Goal: Information Seeking & Learning: Learn about a topic

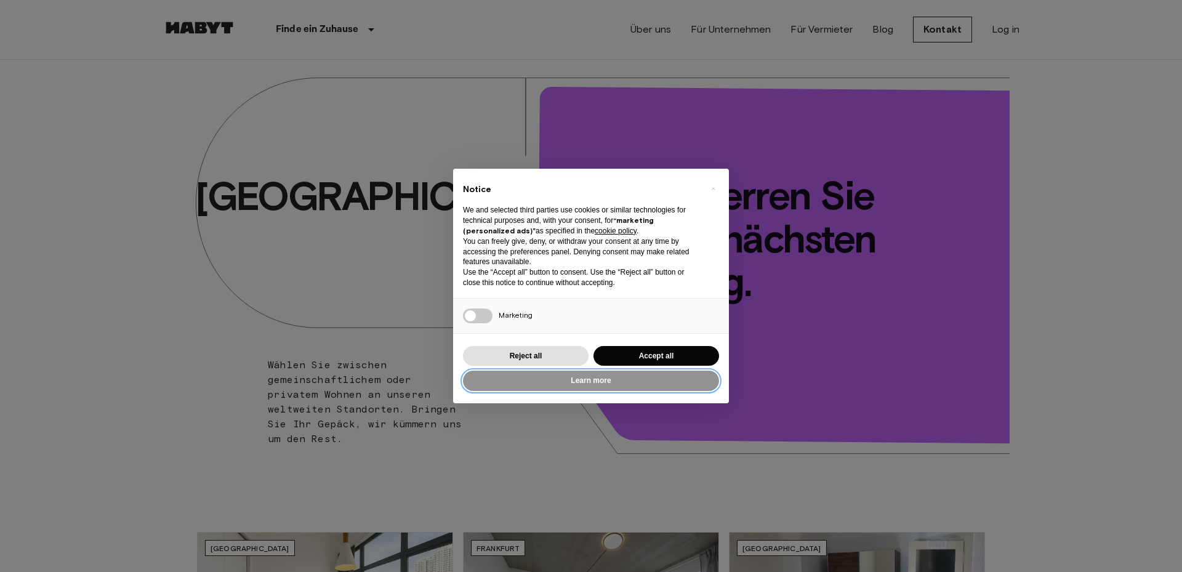
click at [588, 380] on button "Learn more" at bounding box center [591, 381] width 256 height 20
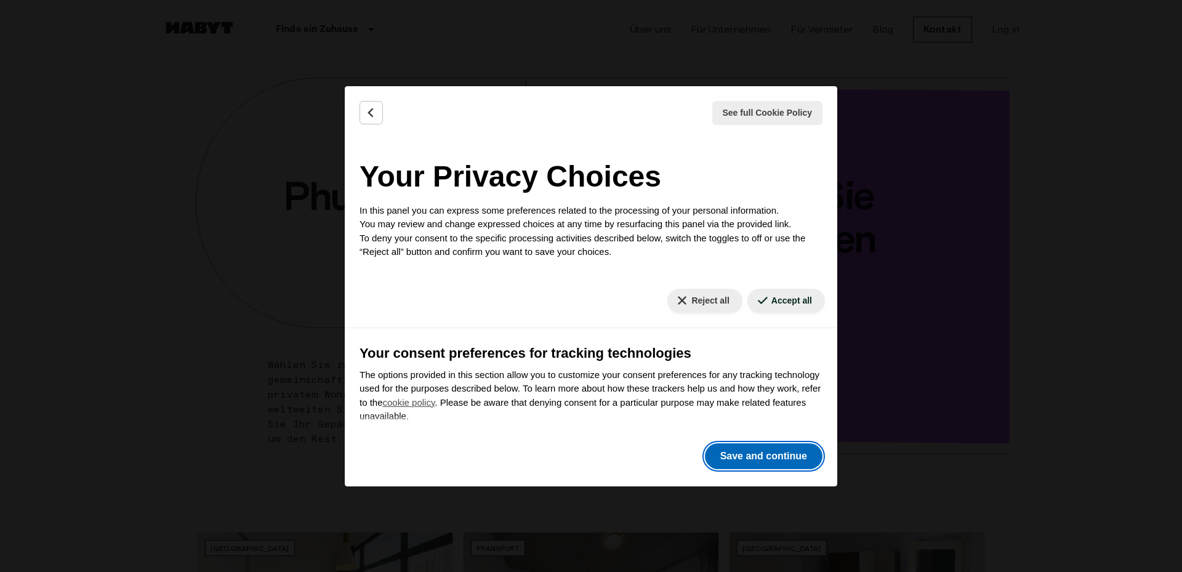
click at [760, 457] on button "Save and continue" at bounding box center [764, 456] width 118 height 26
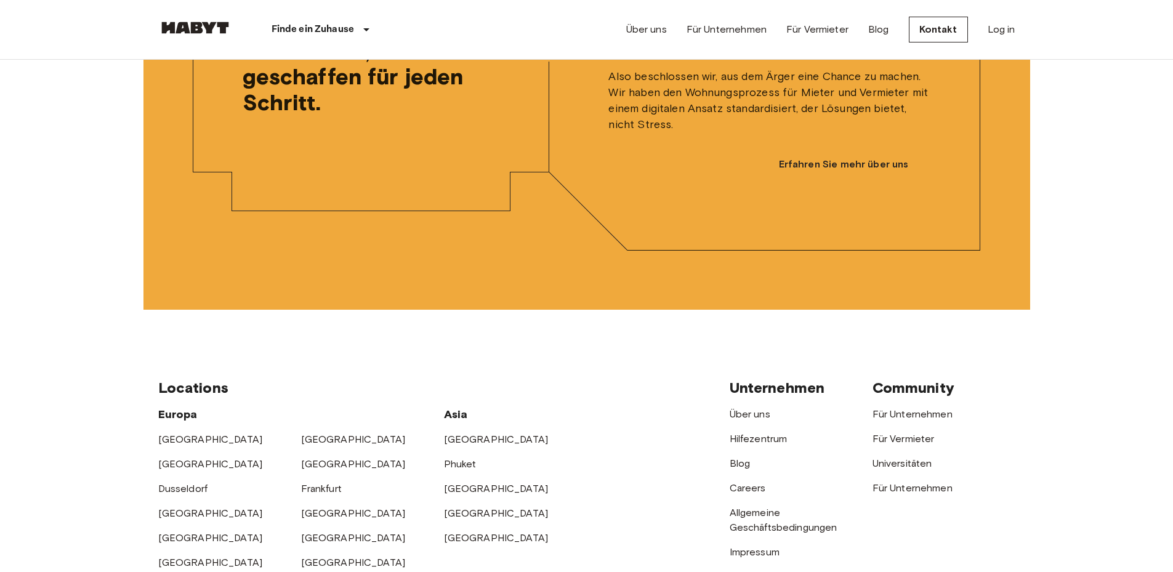
scroll to position [3262, 0]
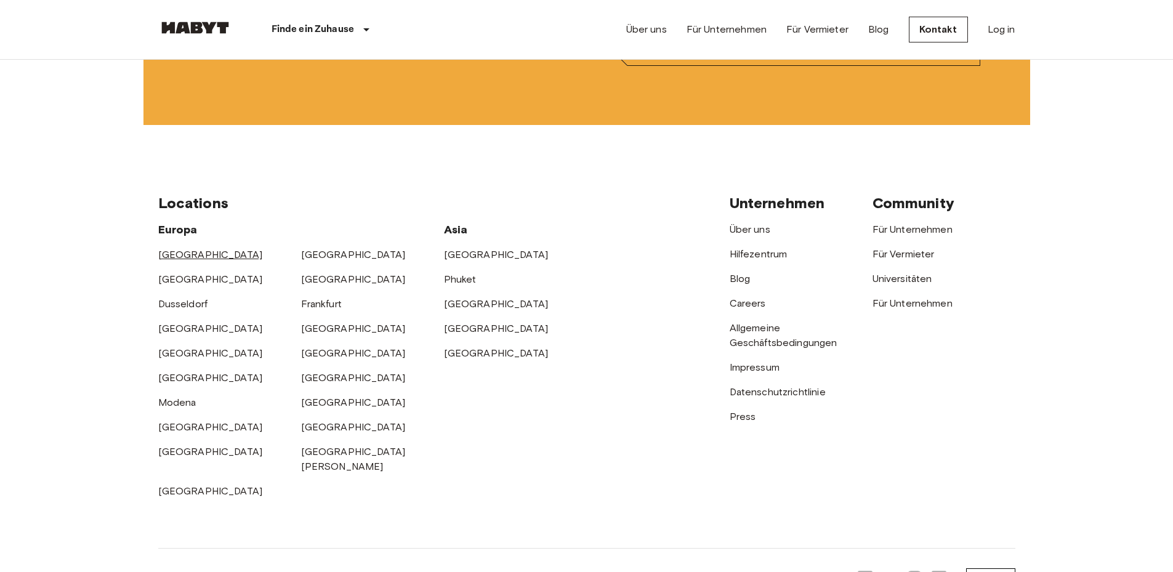
click at [183, 260] on link "[GEOGRAPHIC_DATA]" at bounding box center [210, 255] width 105 height 12
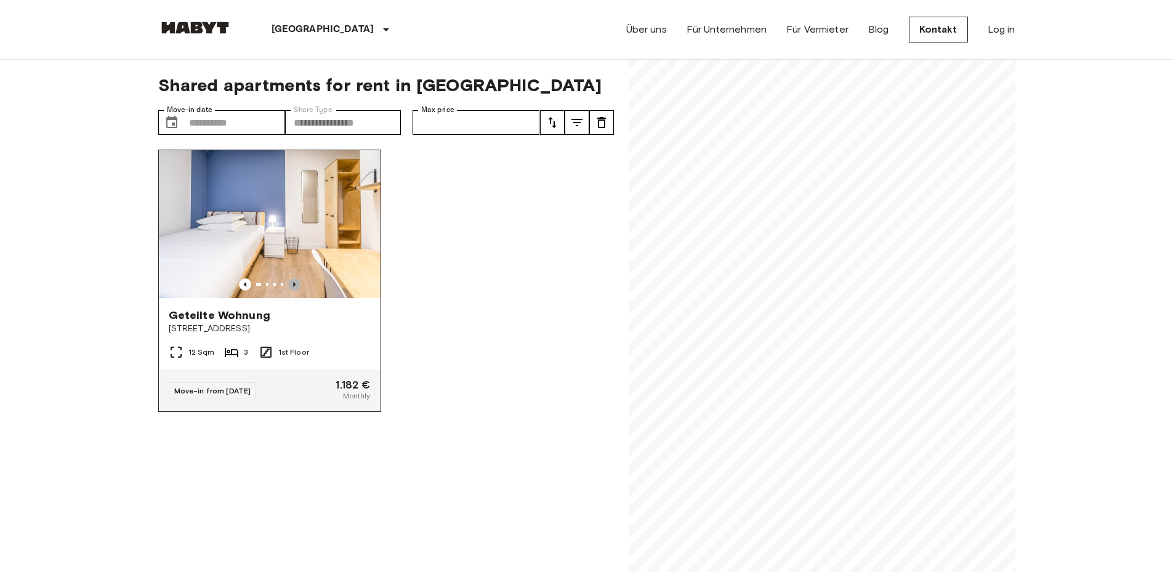
click at [289, 279] on icon "Previous image" at bounding box center [294, 284] width 12 height 12
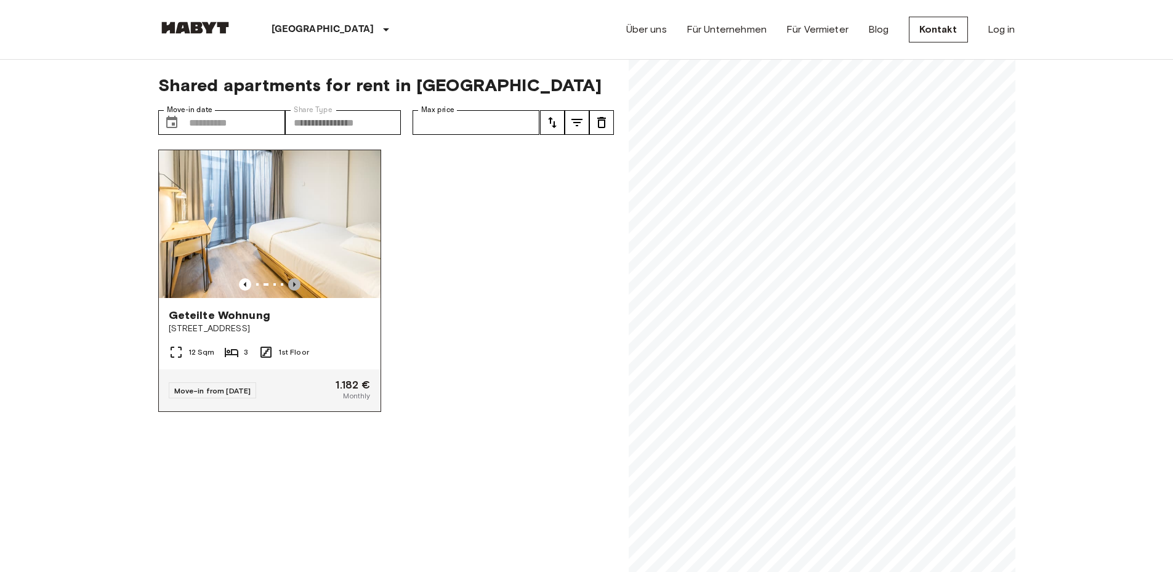
click at [289, 279] on icon "Previous image" at bounding box center [294, 284] width 12 height 12
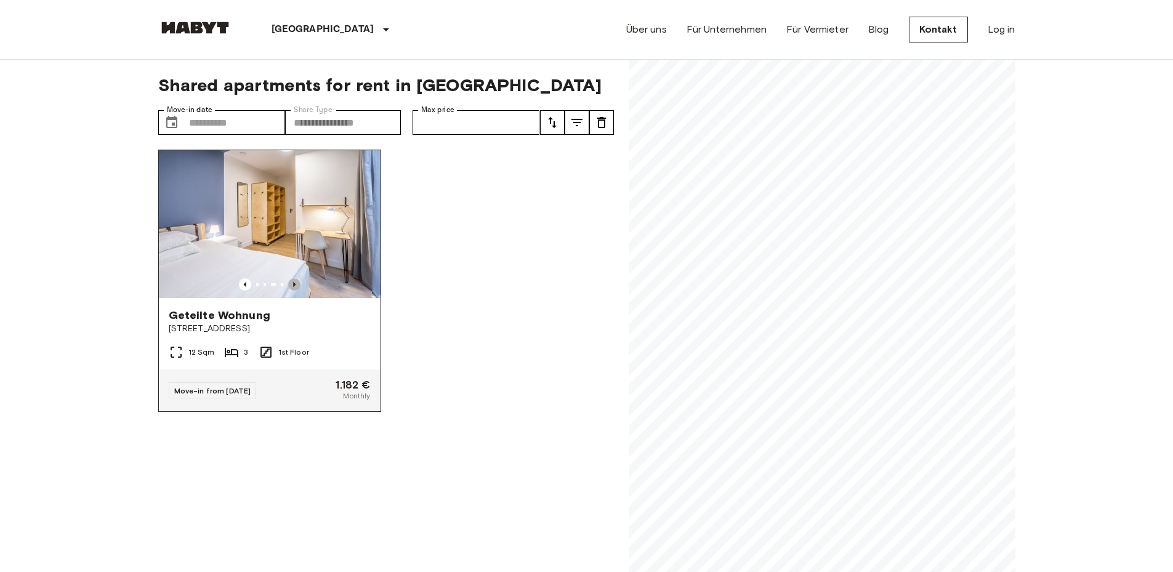
click at [289, 279] on icon "Previous image" at bounding box center [294, 284] width 12 height 12
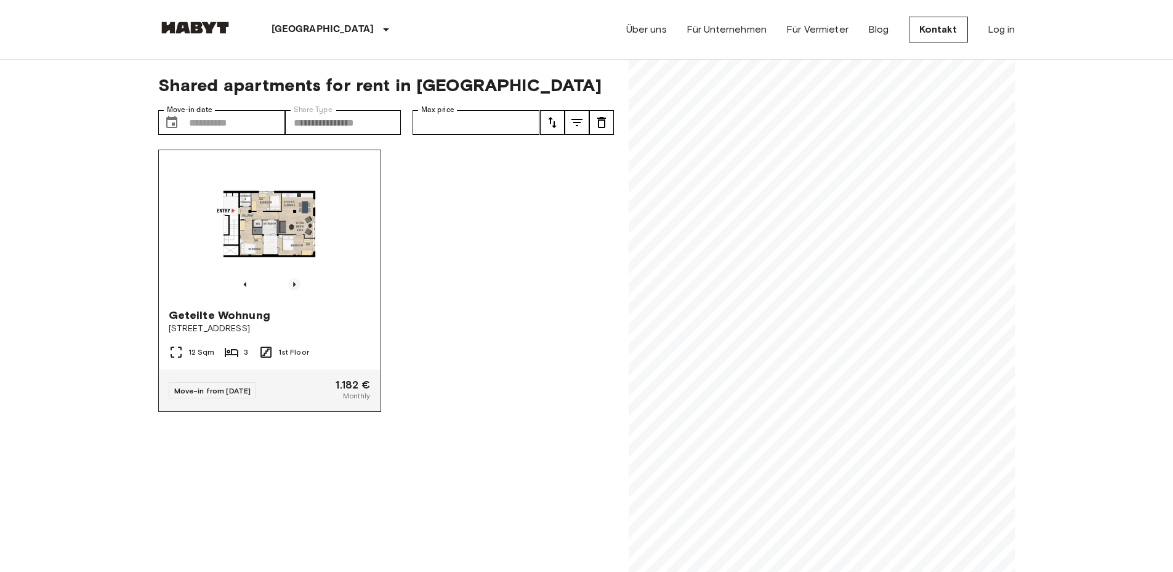
click at [289, 279] on icon "Previous image" at bounding box center [294, 284] width 12 height 12
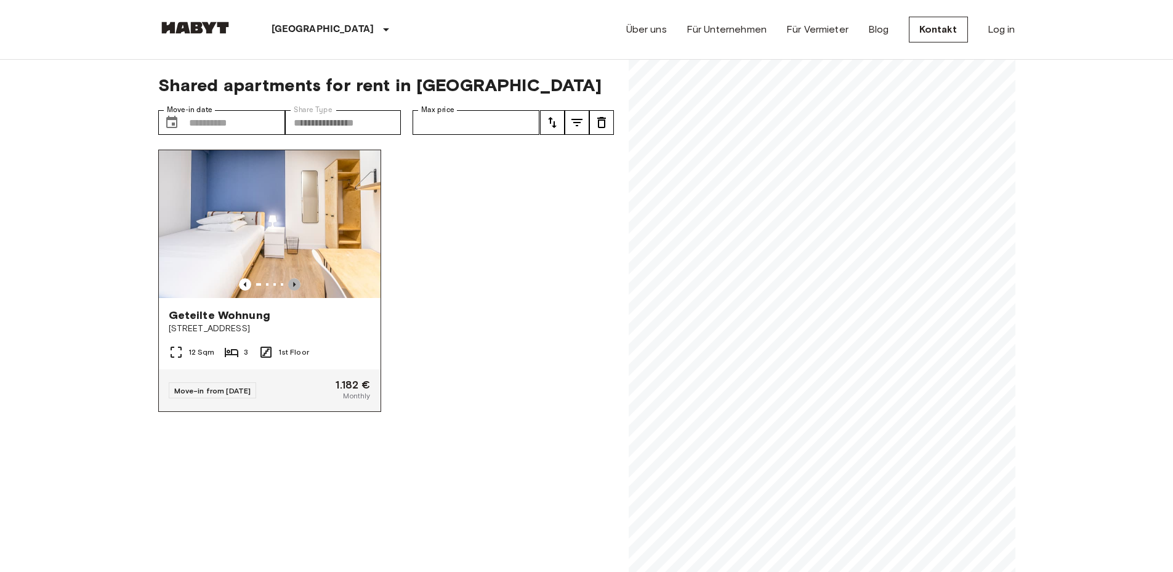
click at [289, 279] on icon "Previous image" at bounding box center [294, 284] width 12 height 12
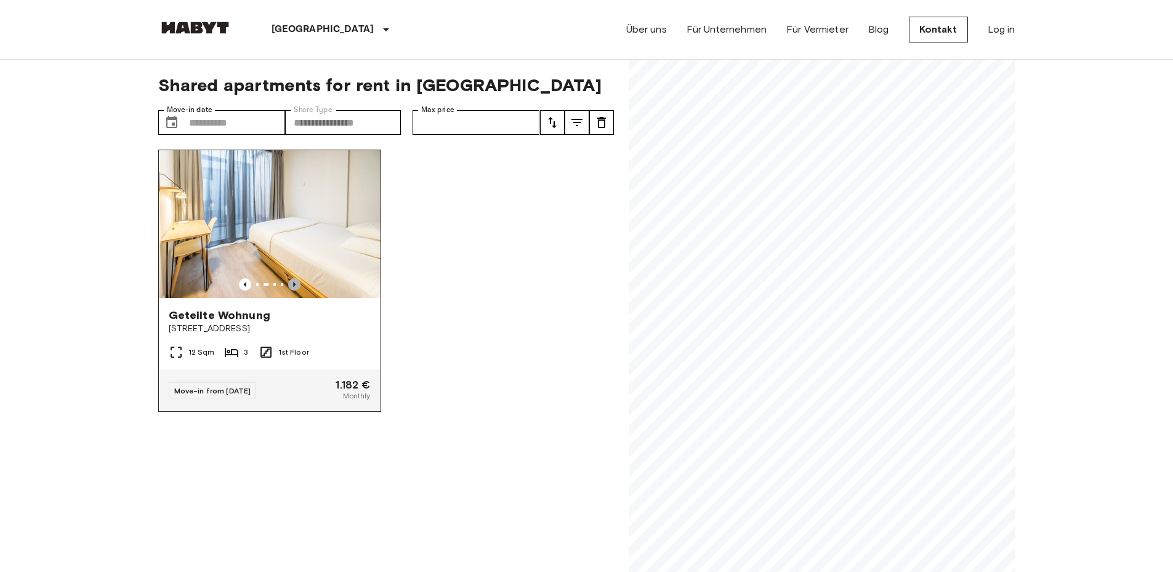
click at [289, 279] on icon "Previous image" at bounding box center [294, 284] width 12 height 12
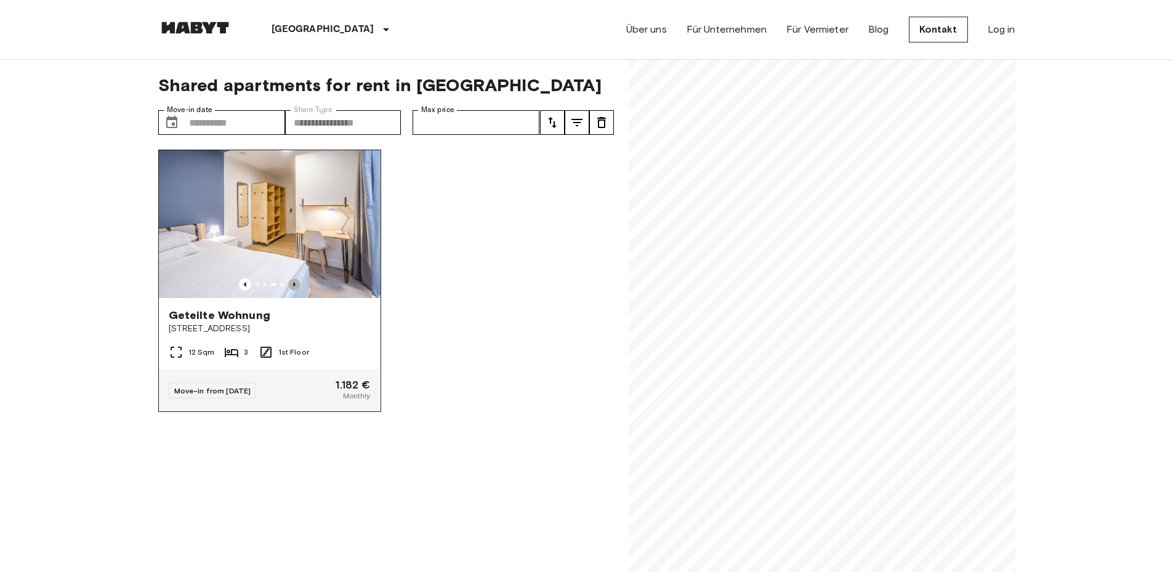
click at [289, 279] on icon "Previous image" at bounding box center [294, 284] width 12 height 12
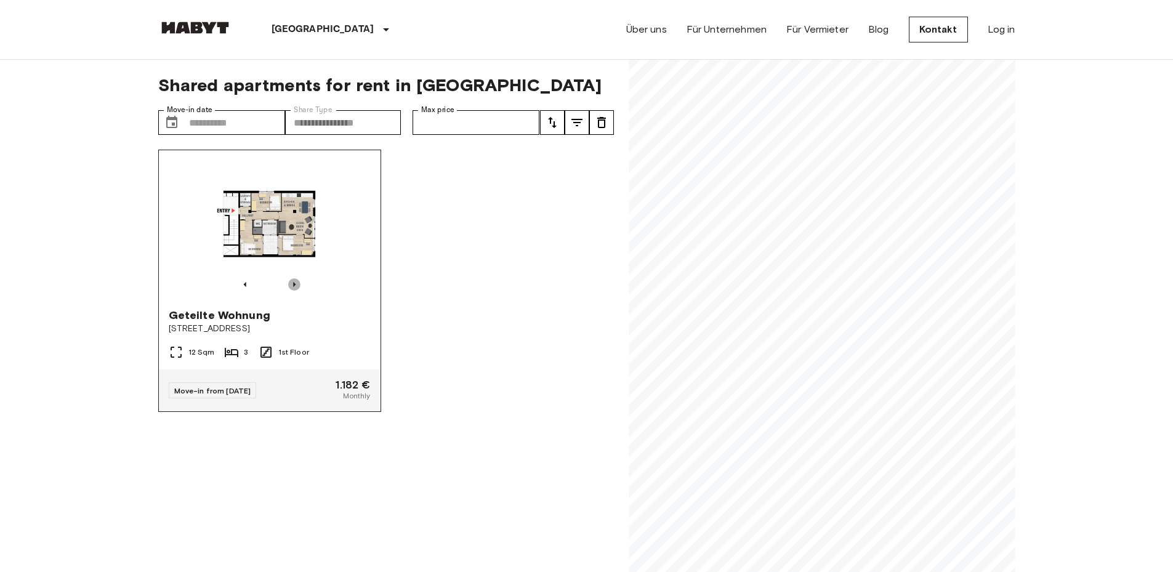
click at [289, 279] on icon "Previous image" at bounding box center [294, 284] width 12 height 12
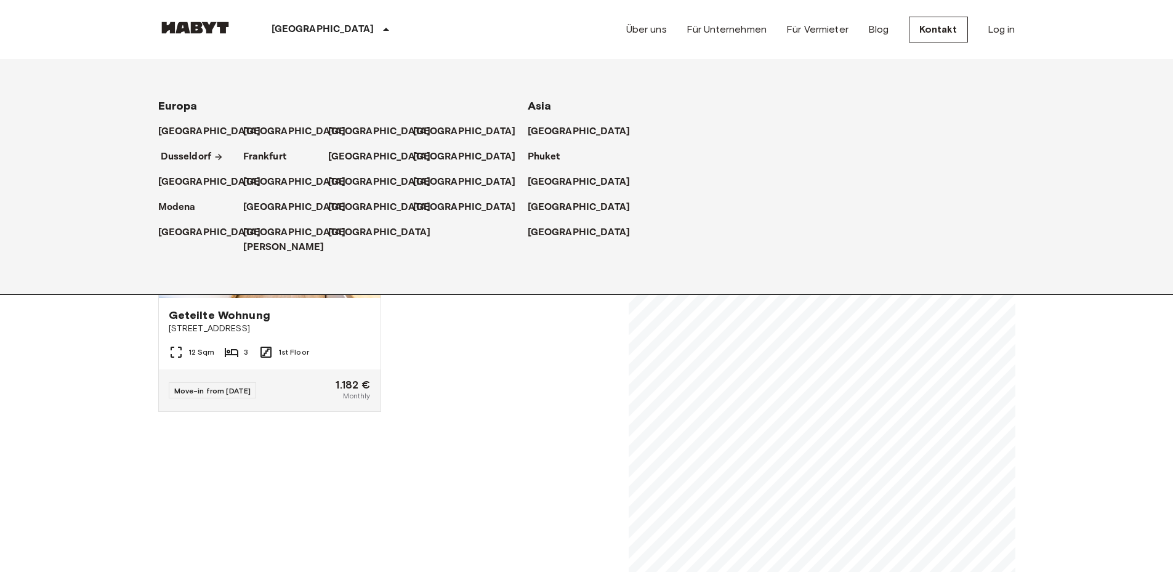
click at [190, 156] on p "Dusseldorf" at bounding box center [186, 157] width 51 height 15
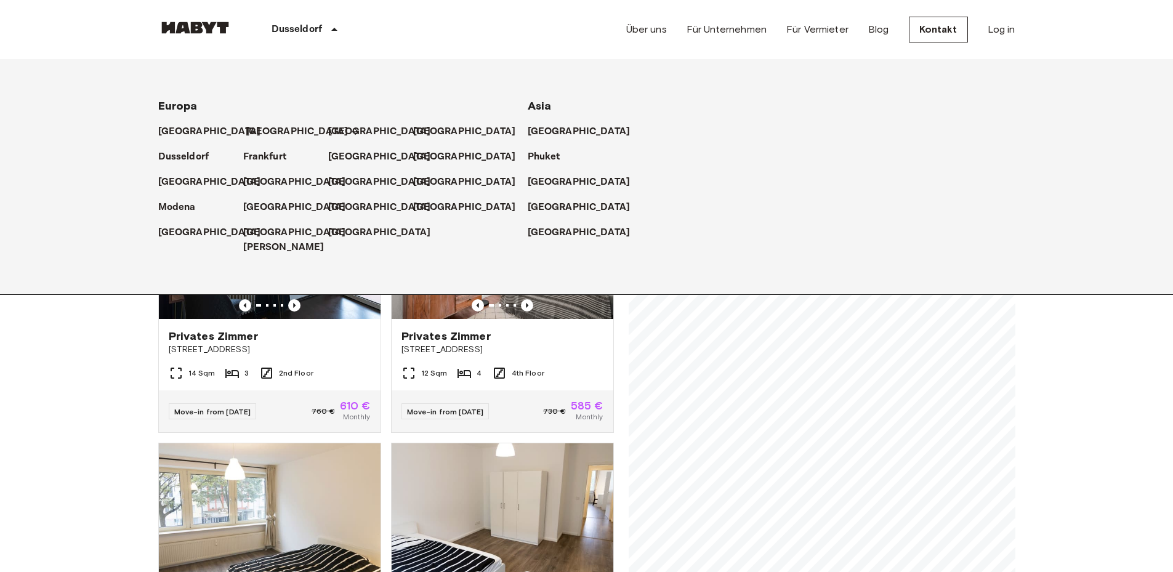
click at [265, 134] on p "[GEOGRAPHIC_DATA]" at bounding box center [297, 131] width 103 height 15
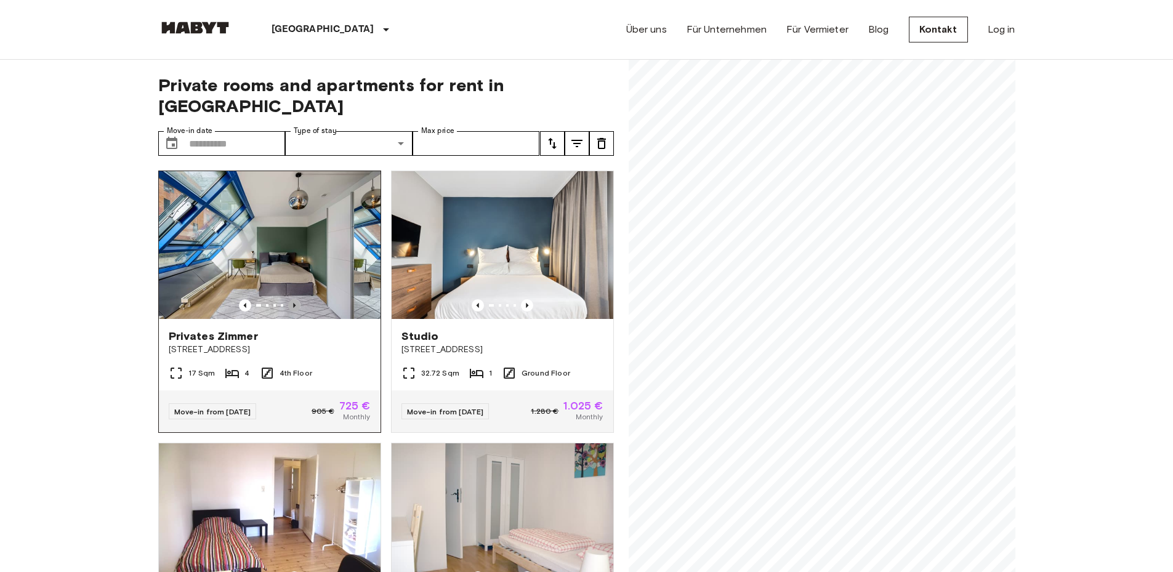
click at [289, 299] on icon "Previous image" at bounding box center [294, 305] width 12 height 12
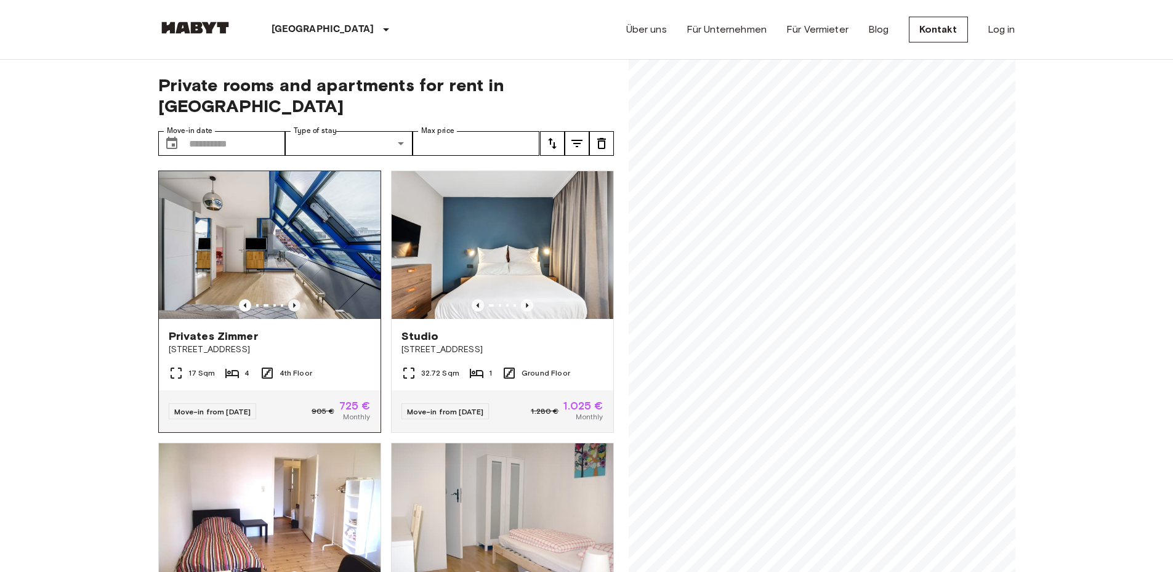
click at [289, 299] on icon "Previous image" at bounding box center [294, 305] width 12 height 12
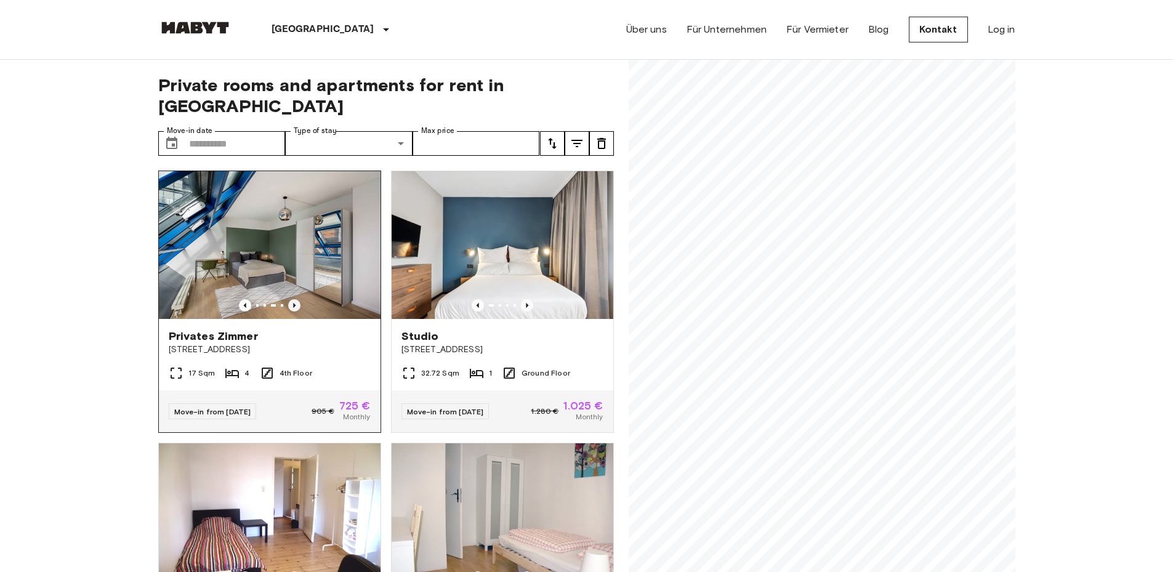
click at [289, 299] on icon "Previous image" at bounding box center [294, 305] width 12 height 12
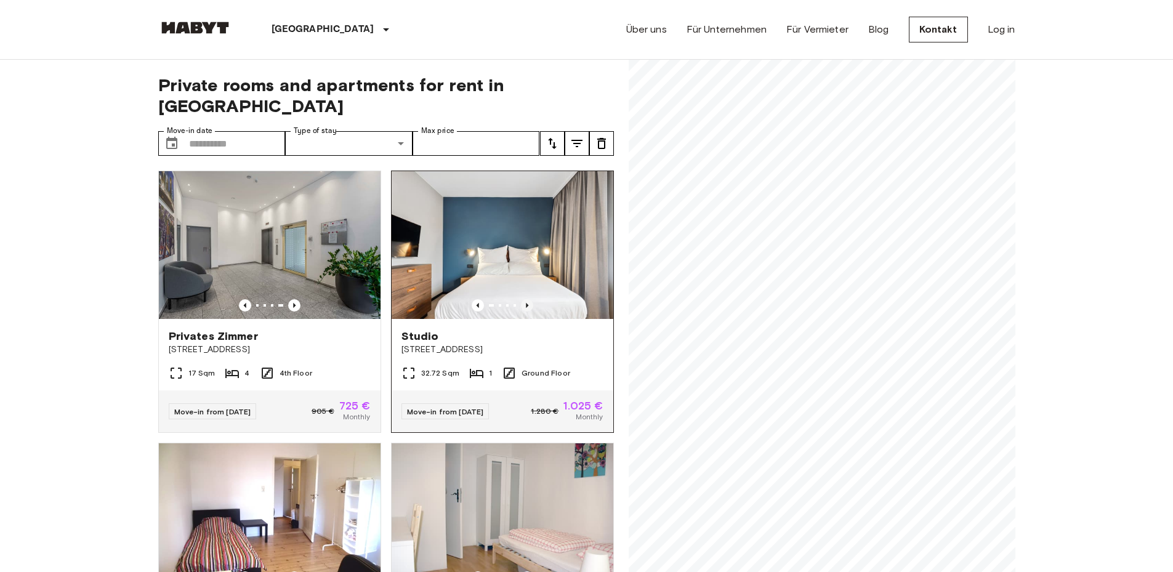
click at [523, 299] on icon "Previous image" at bounding box center [527, 305] width 12 height 12
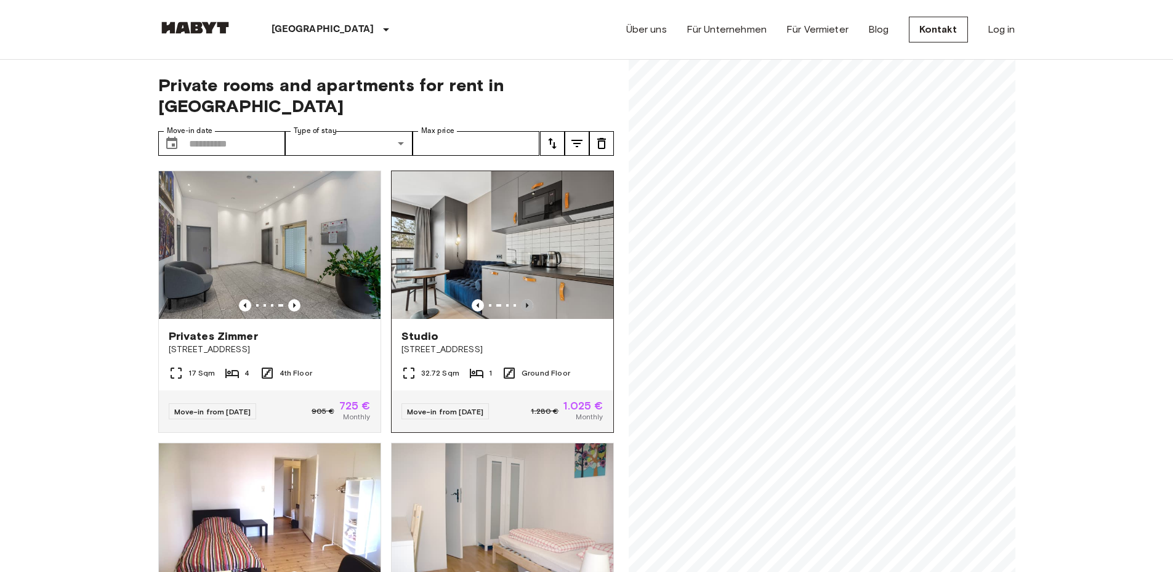
click at [521, 299] on icon "Previous image" at bounding box center [527, 305] width 12 height 12
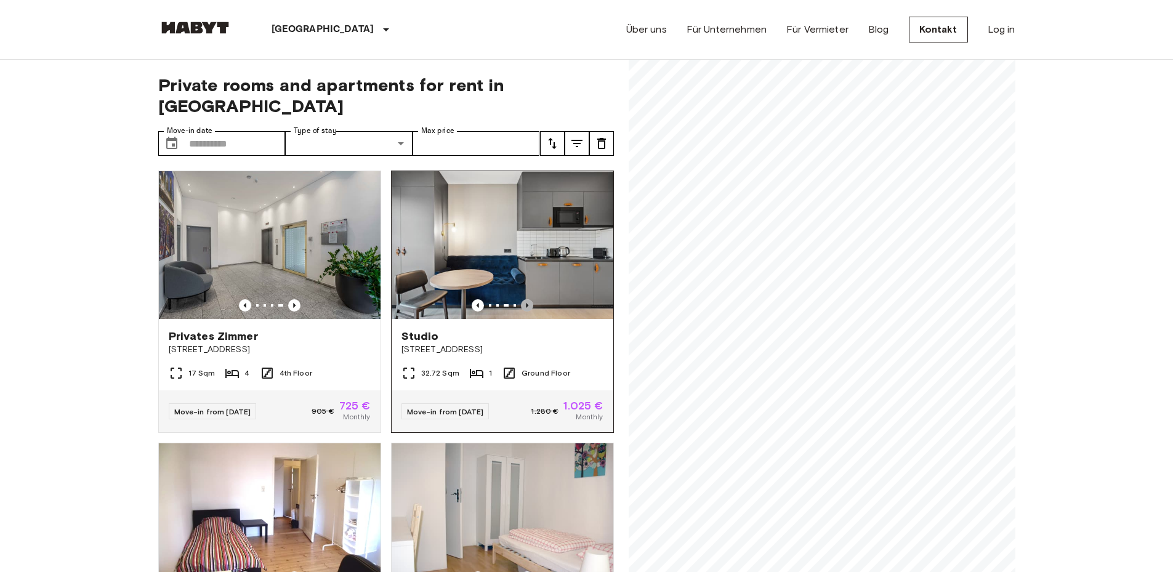
click at [521, 299] on icon "Previous image" at bounding box center [527, 305] width 12 height 12
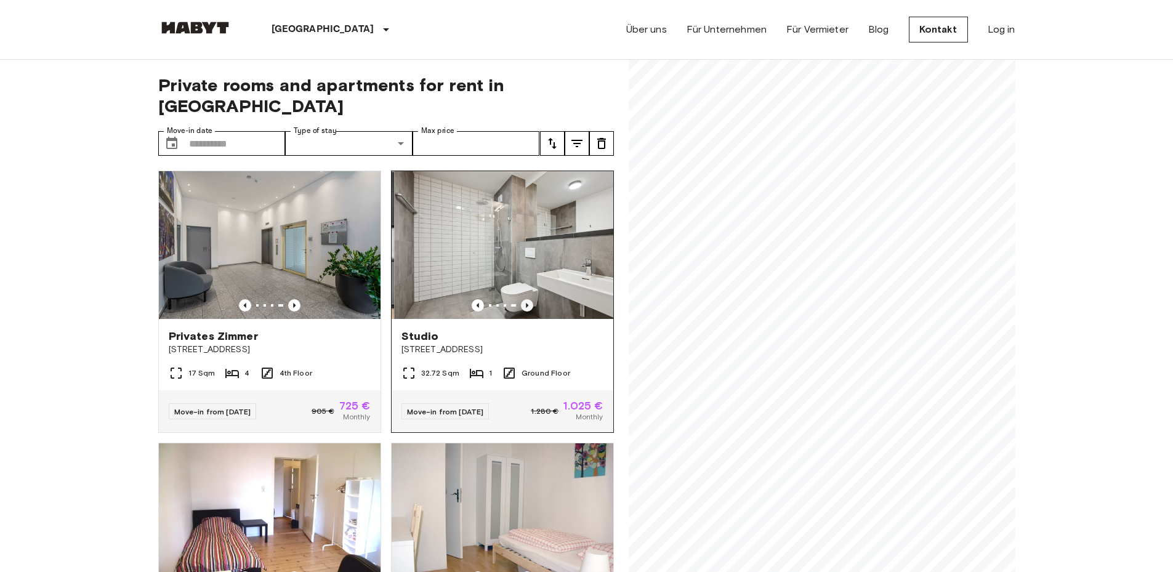
click at [521, 299] on icon "Previous image" at bounding box center [527, 305] width 12 height 12
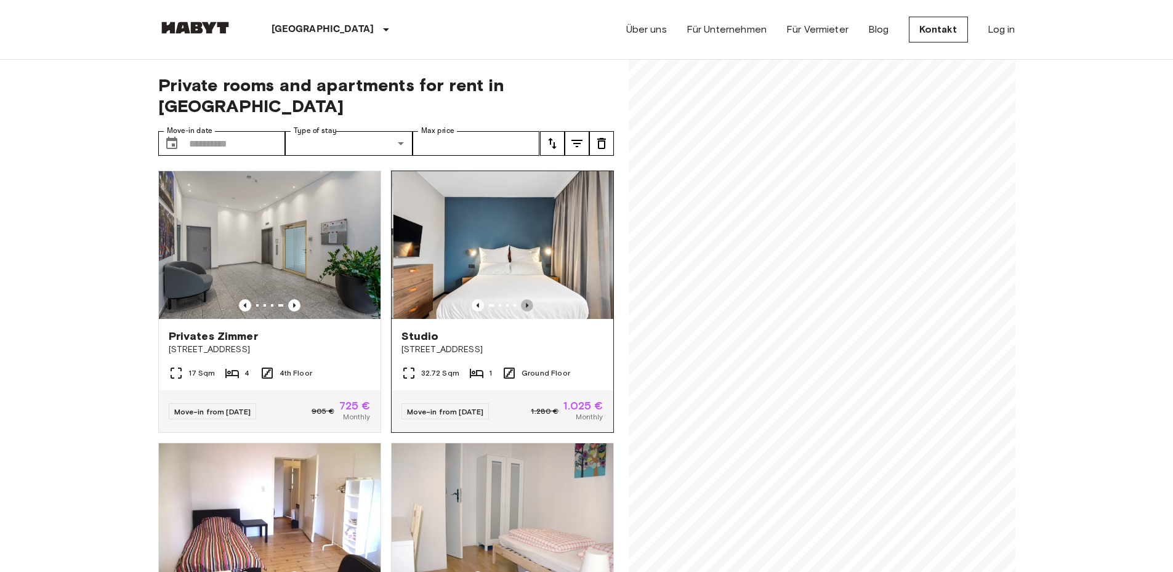
click at [521, 299] on icon "Previous image" at bounding box center [527, 305] width 12 height 12
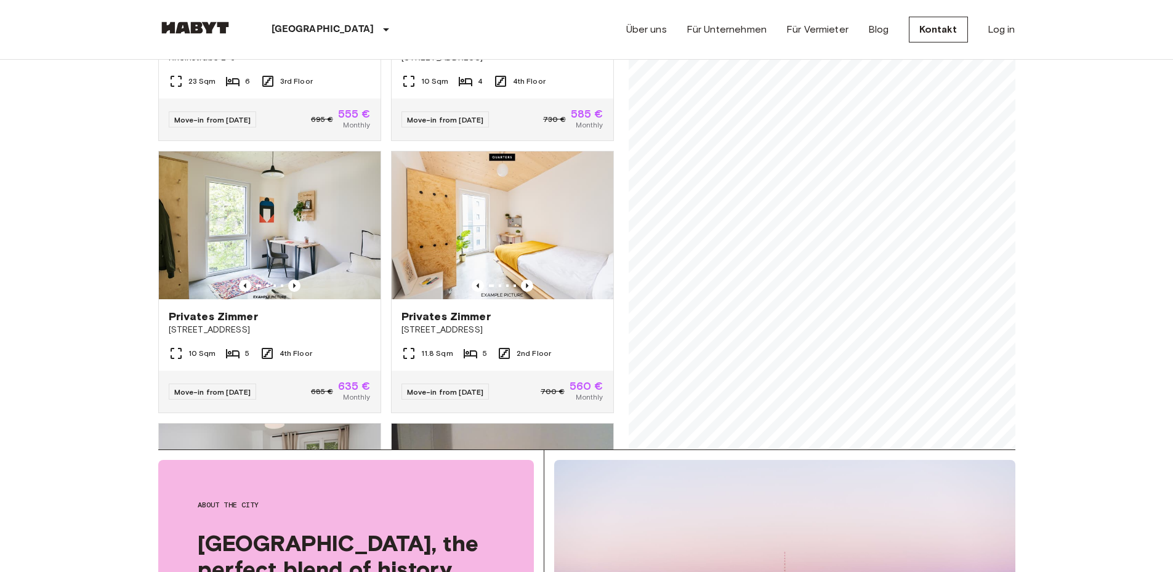
scroll to position [1034, 0]
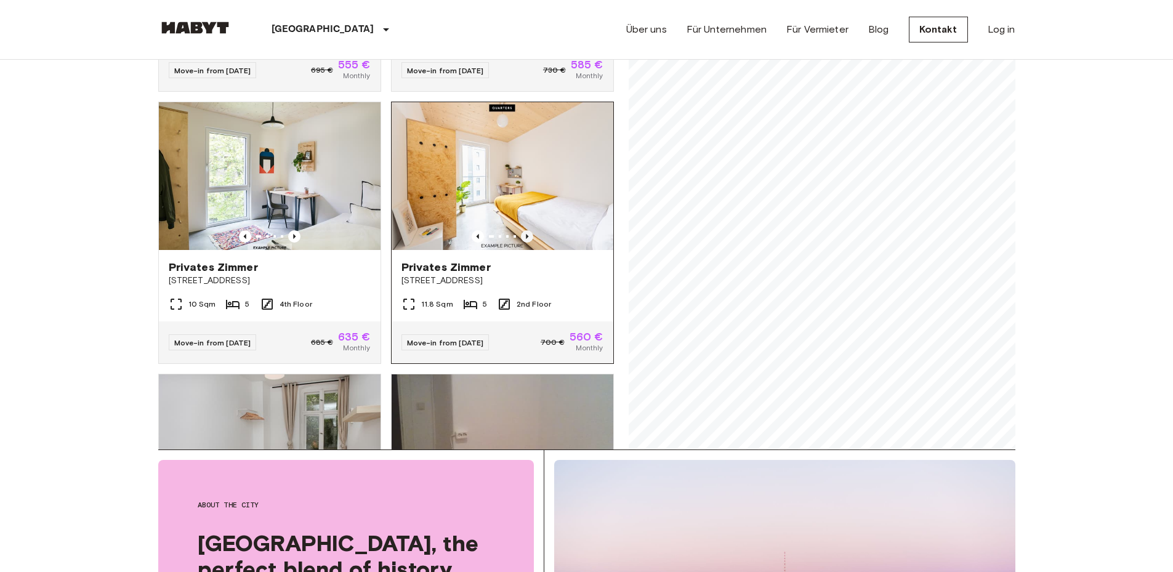
click at [521, 236] on icon "Previous image" at bounding box center [527, 236] width 12 height 12
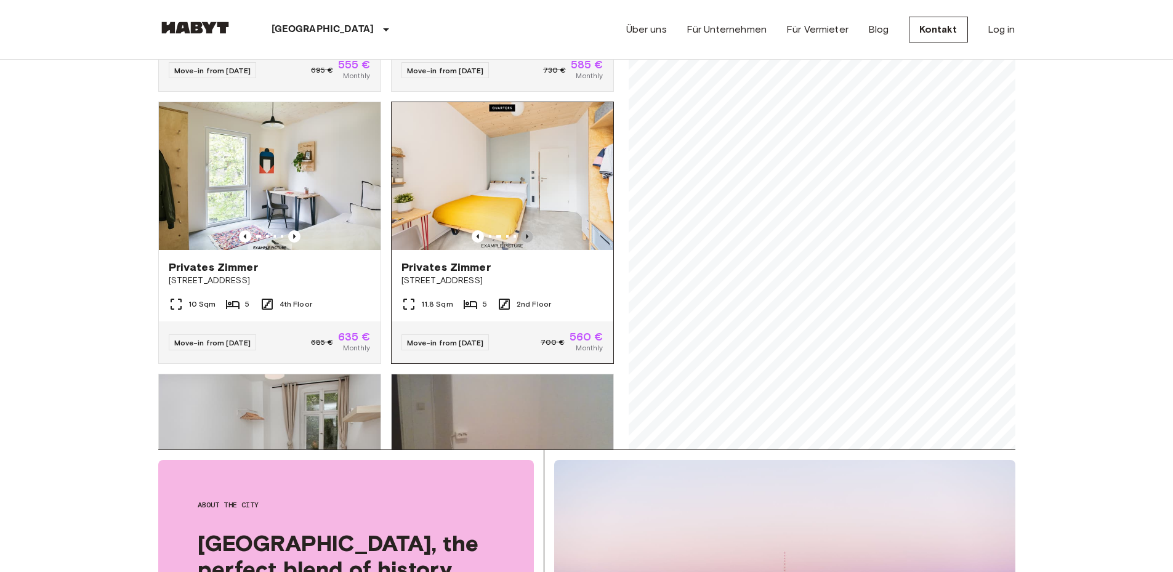
click at [523, 236] on icon "Previous image" at bounding box center [527, 236] width 12 height 12
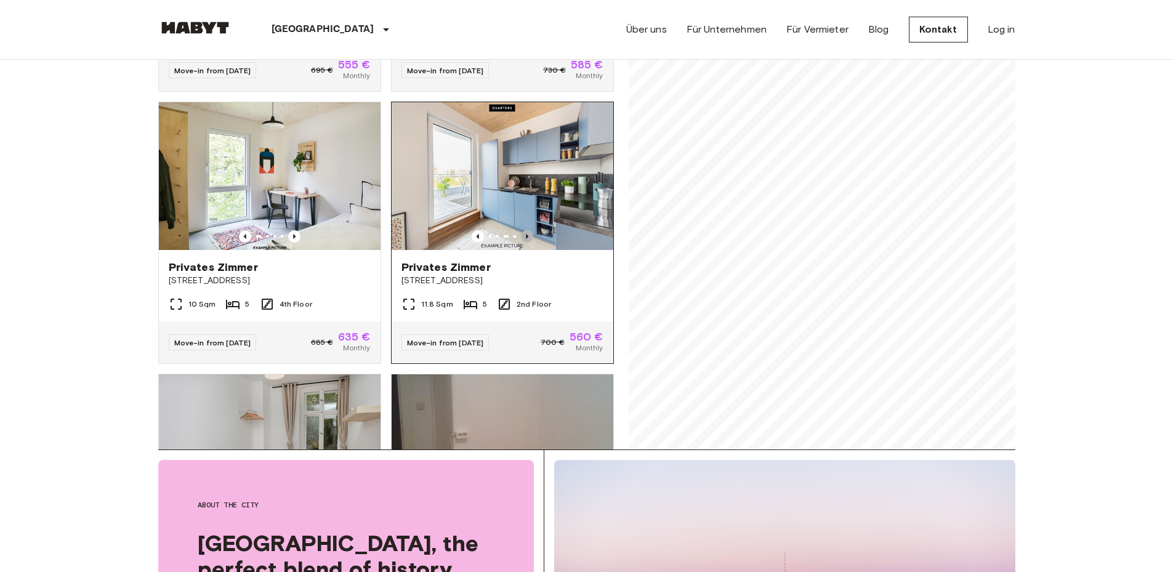
click at [521, 234] on icon "Previous image" at bounding box center [527, 236] width 12 height 12
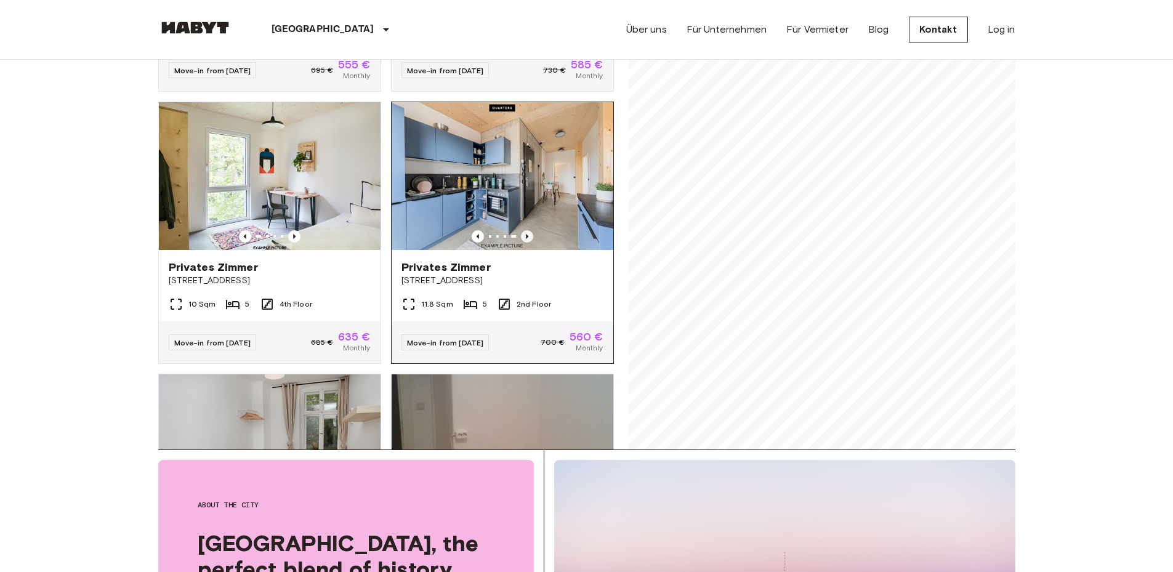
click at [521, 234] on icon "Previous image" at bounding box center [527, 236] width 12 height 12
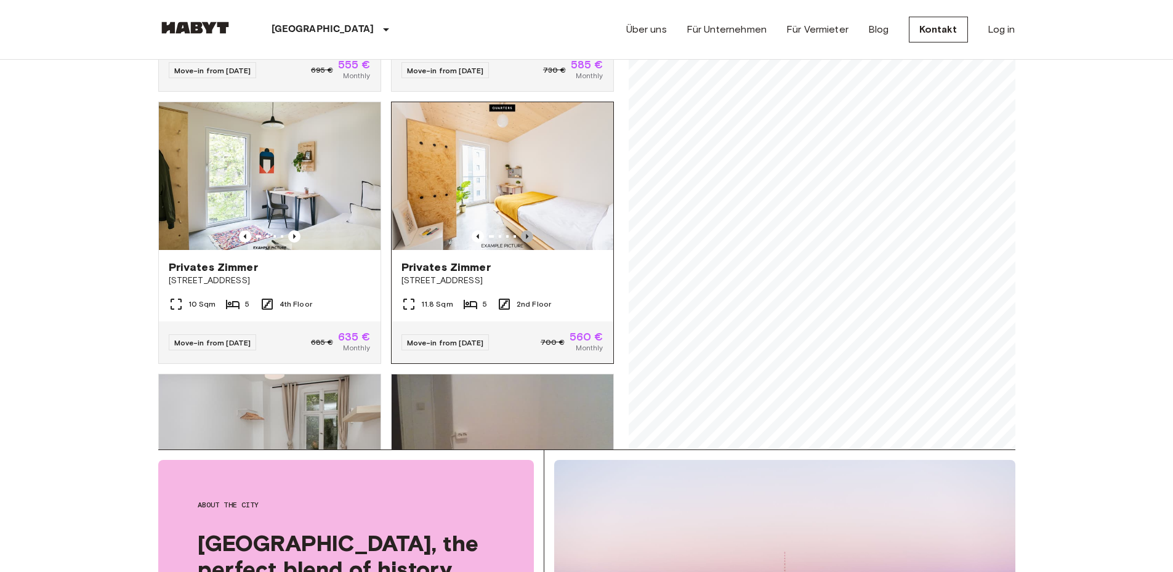
click at [521, 234] on icon "Previous image" at bounding box center [527, 236] width 12 height 12
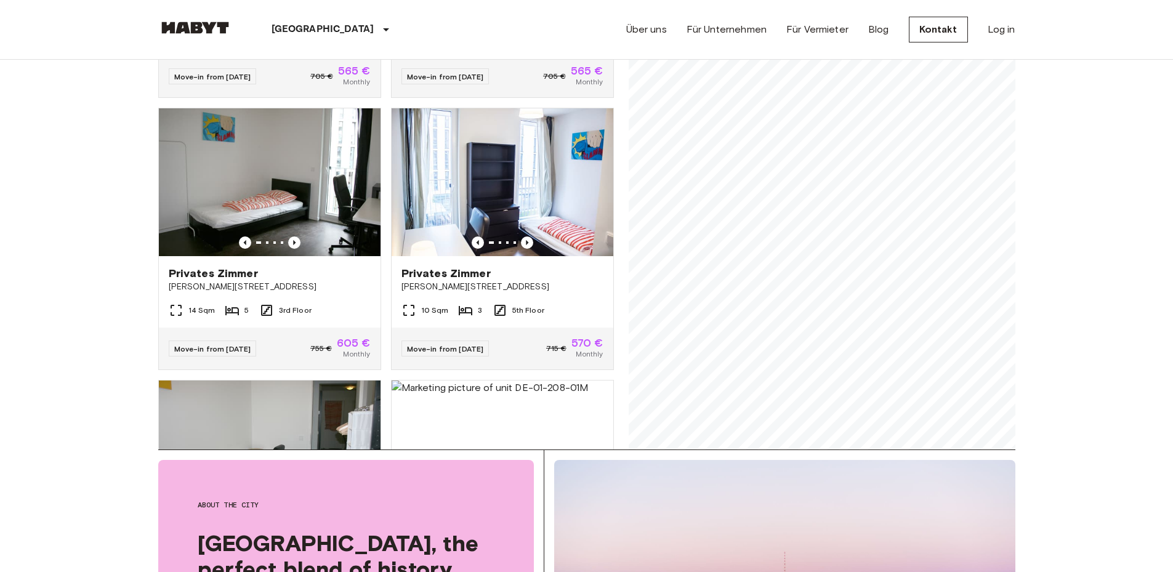
scroll to position [0, 0]
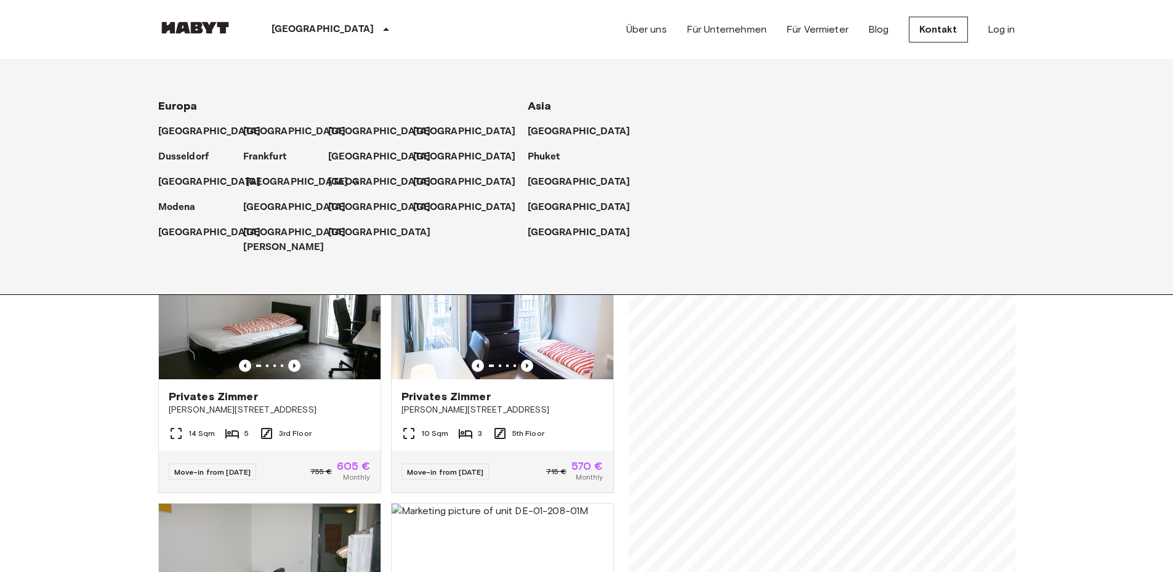
click at [264, 184] on p "[GEOGRAPHIC_DATA]" at bounding box center [297, 182] width 103 height 15
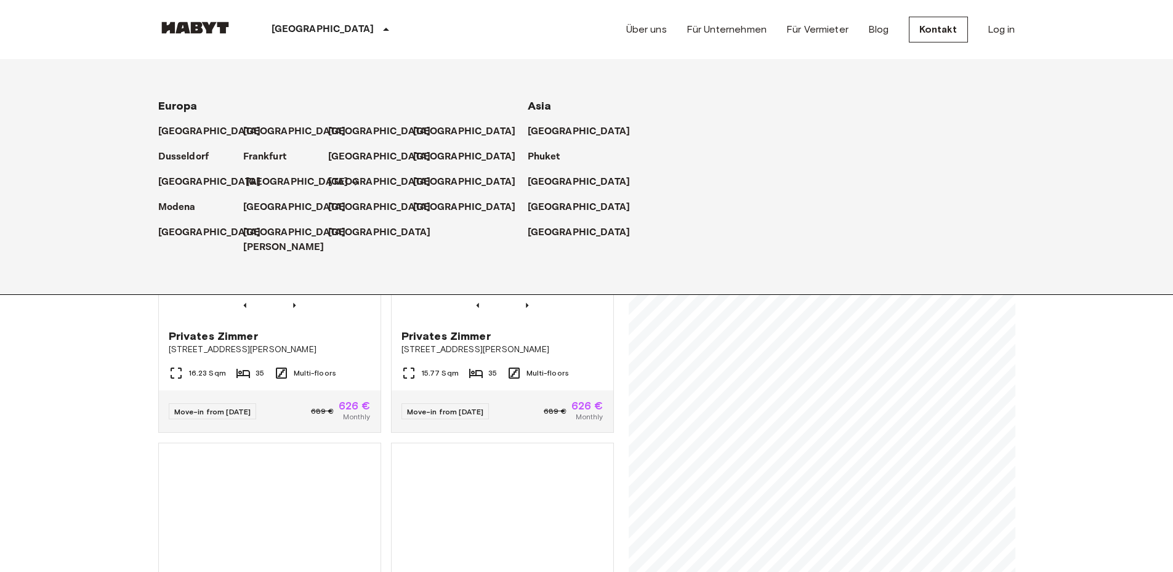
click at [271, 183] on p "[GEOGRAPHIC_DATA]" at bounding box center [297, 182] width 103 height 15
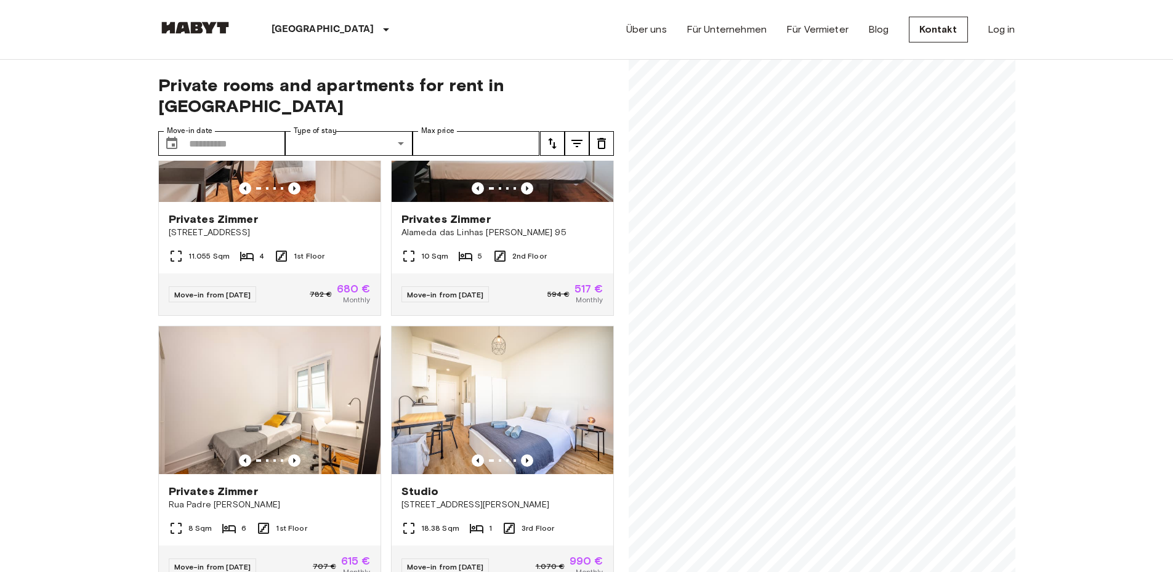
scroll to position [1539, 0]
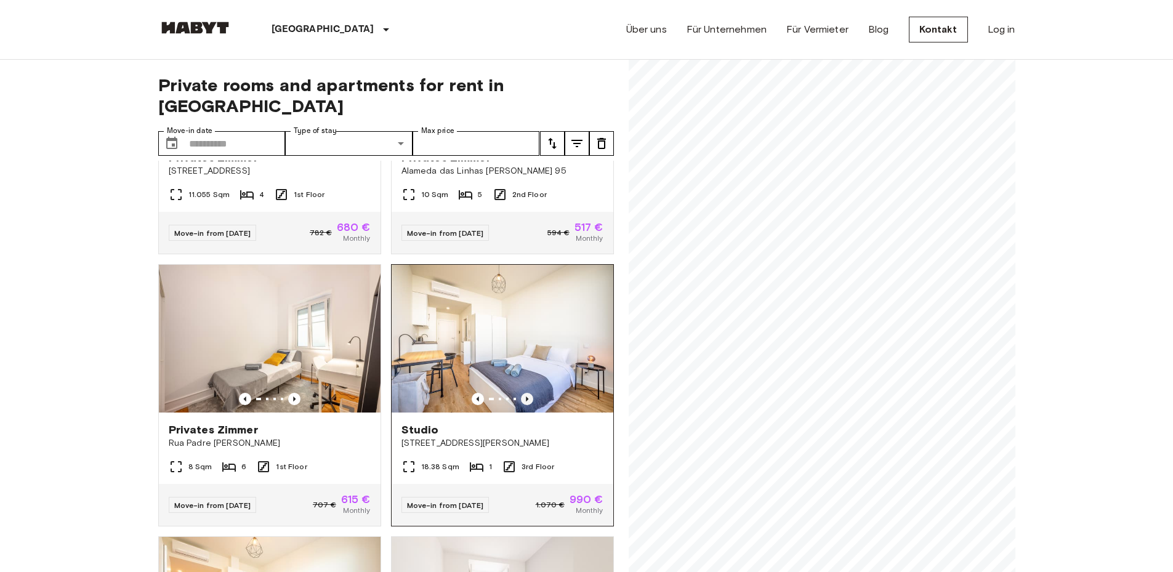
click at [526, 401] on icon "Previous image" at bounding box center [527, 398] width 2 height 5
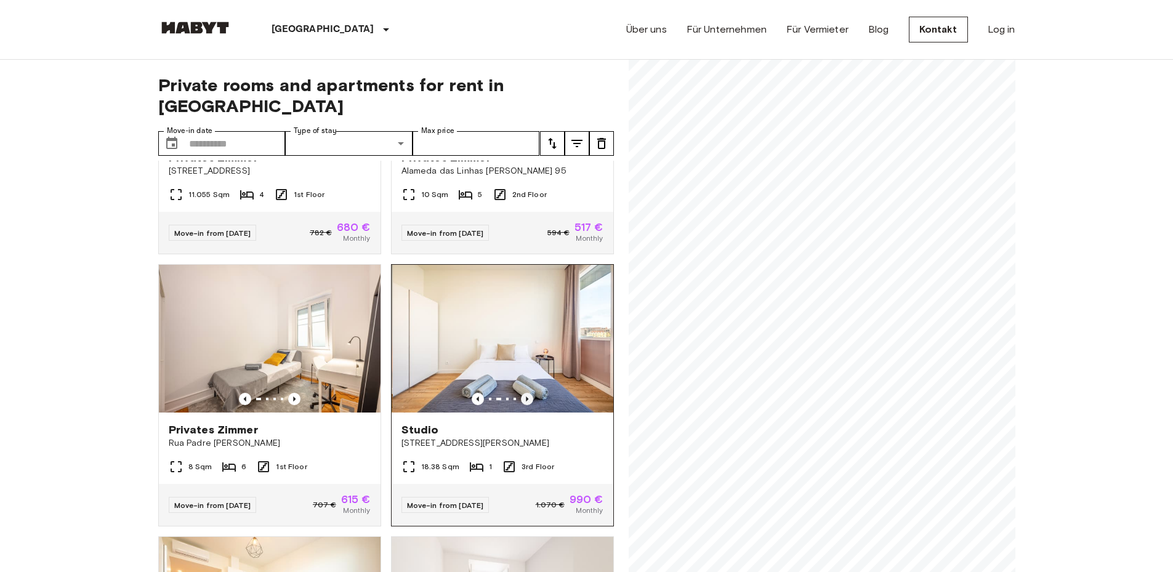
click at [526, 401] on icon "Previous image" at bounding box center [527, 398] width 2 height 5
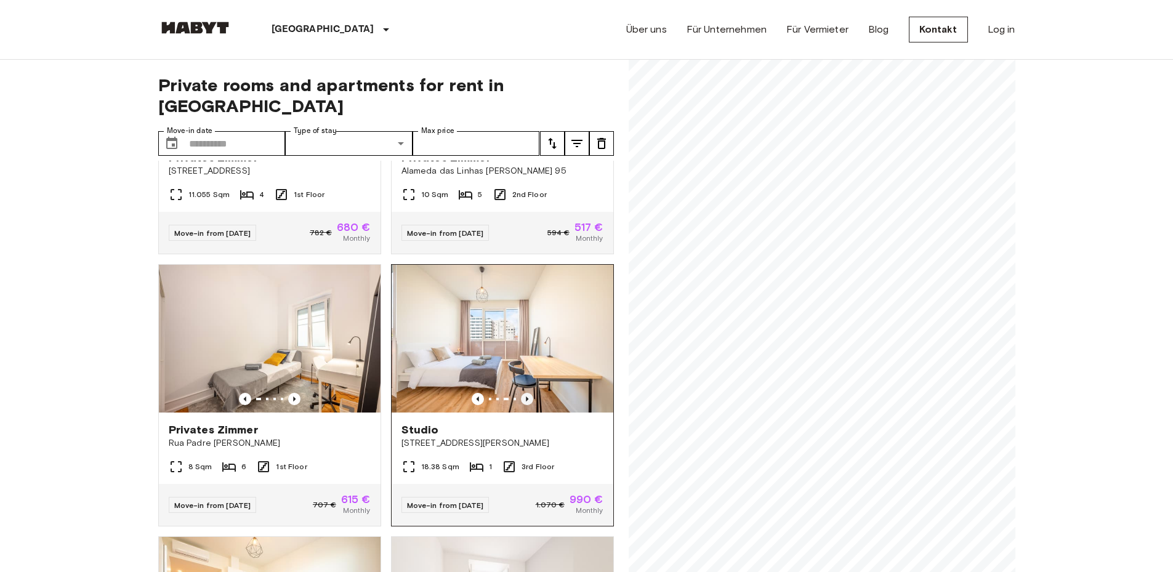
click at [526, 401] on icon "Previous image" at bounding box center [527, 398] width 2 height 5
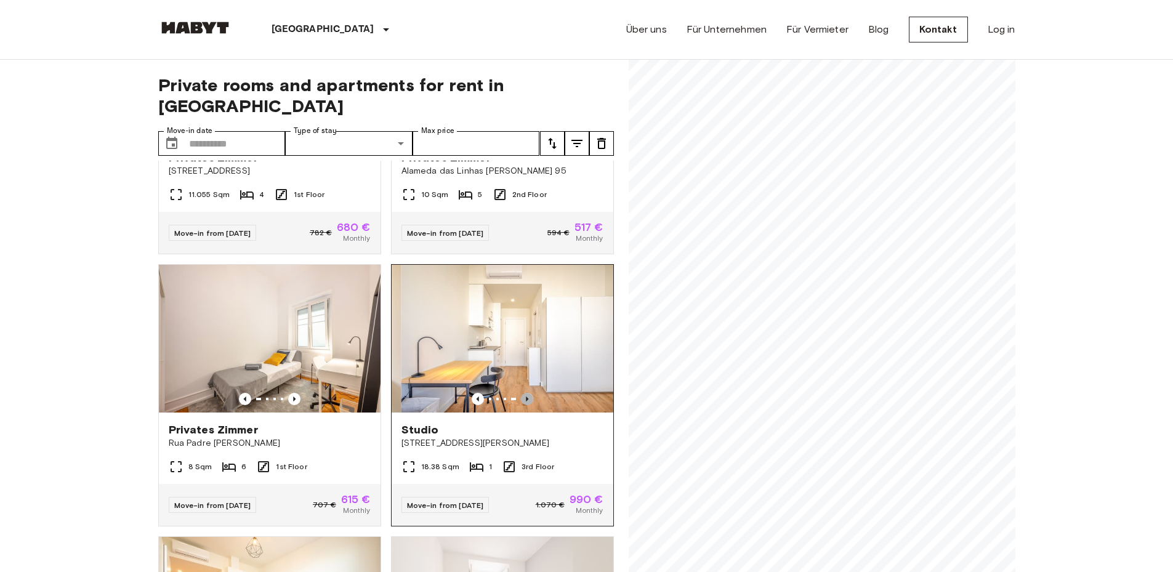
click at [526, 401] on icon "Previous image" at bounding box center [527, 398] width 2 height 5
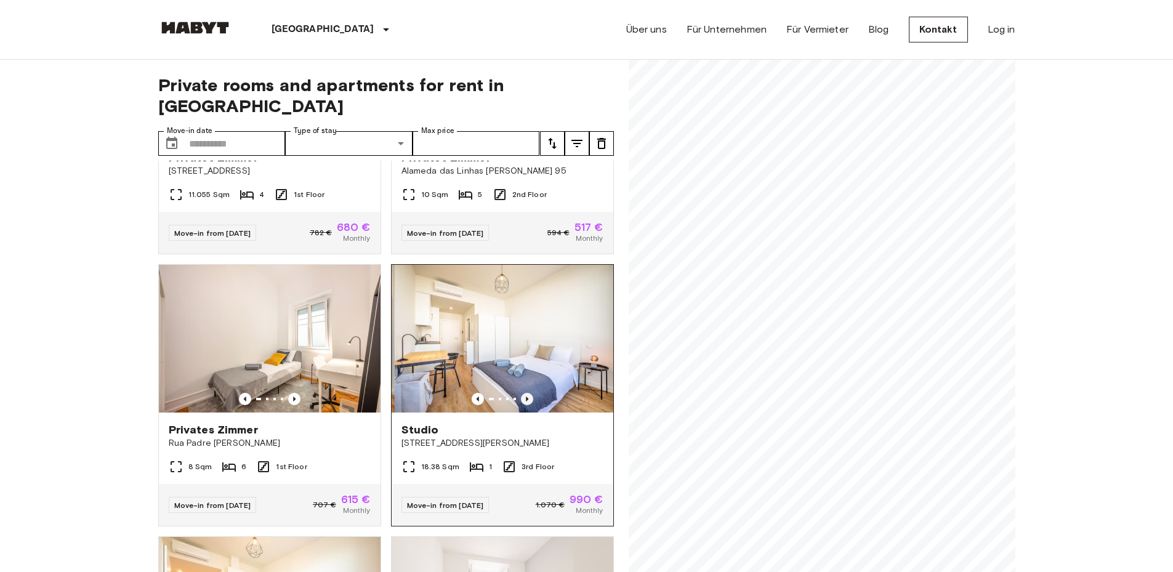
click at [526, 401] on icon "Previous image" at bounding box center [527, 398] width 2 height 5
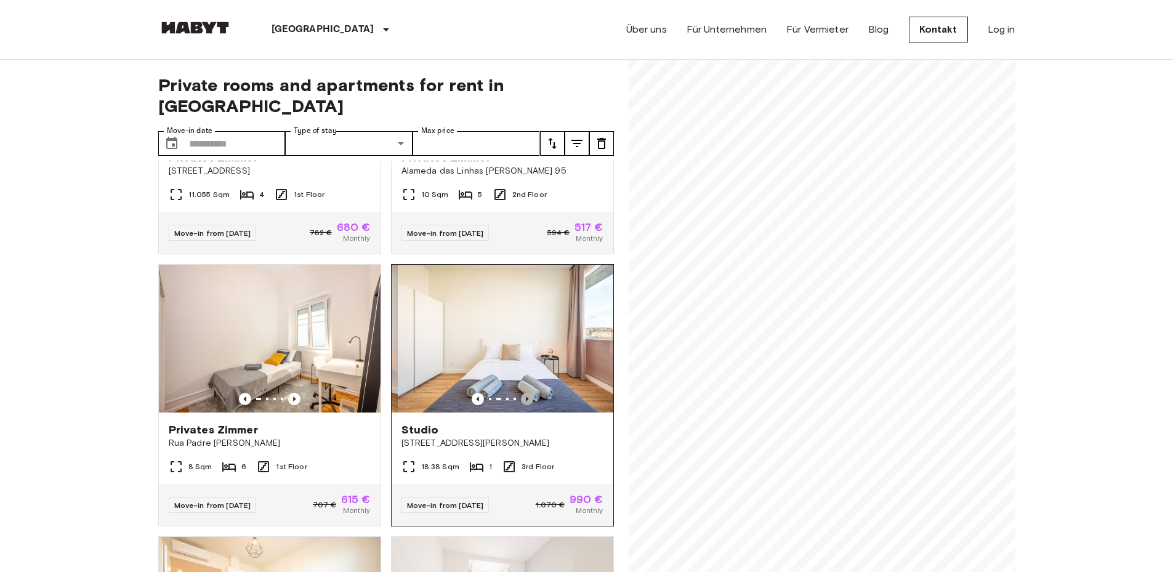
click at [526, 401] on icon "Previous image" at bounding box center [527, 398] width 2 height 5
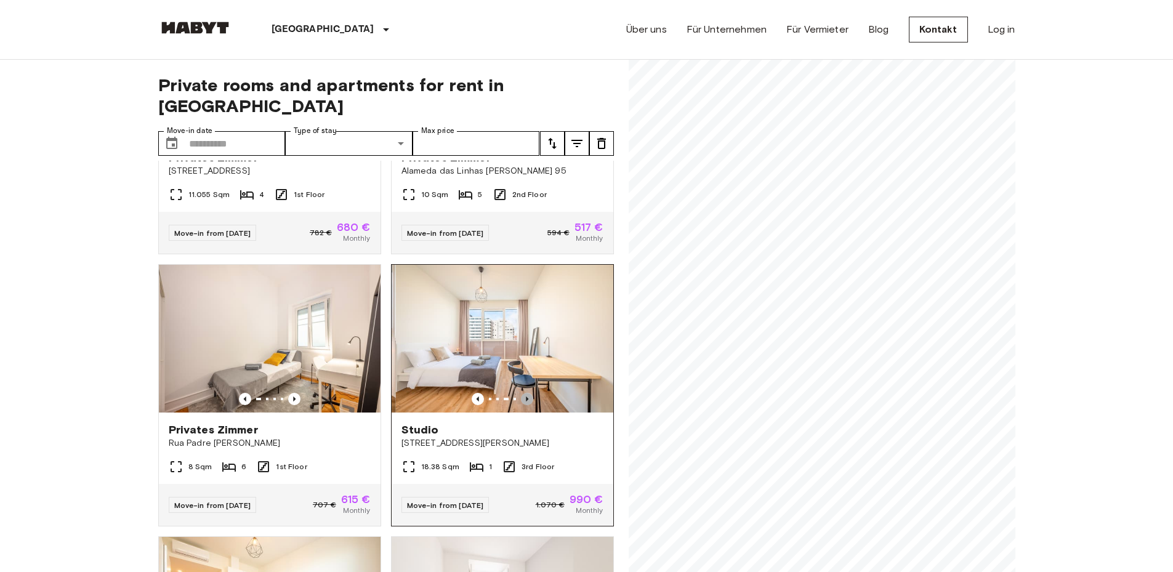
click at [526, 401] on icon "Previous image" at bounding box center [527, 398] width 2 height 5
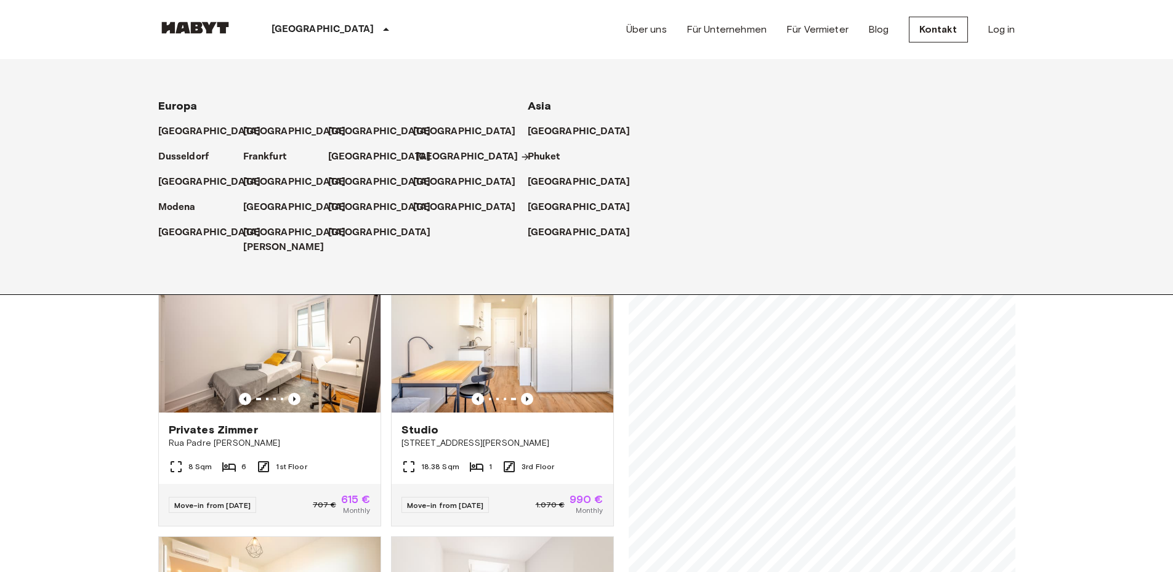
click at [440, 154] on p "[GEOGRAPHIC_DATA]" at bounding box center [466, 157] width 103 height 15
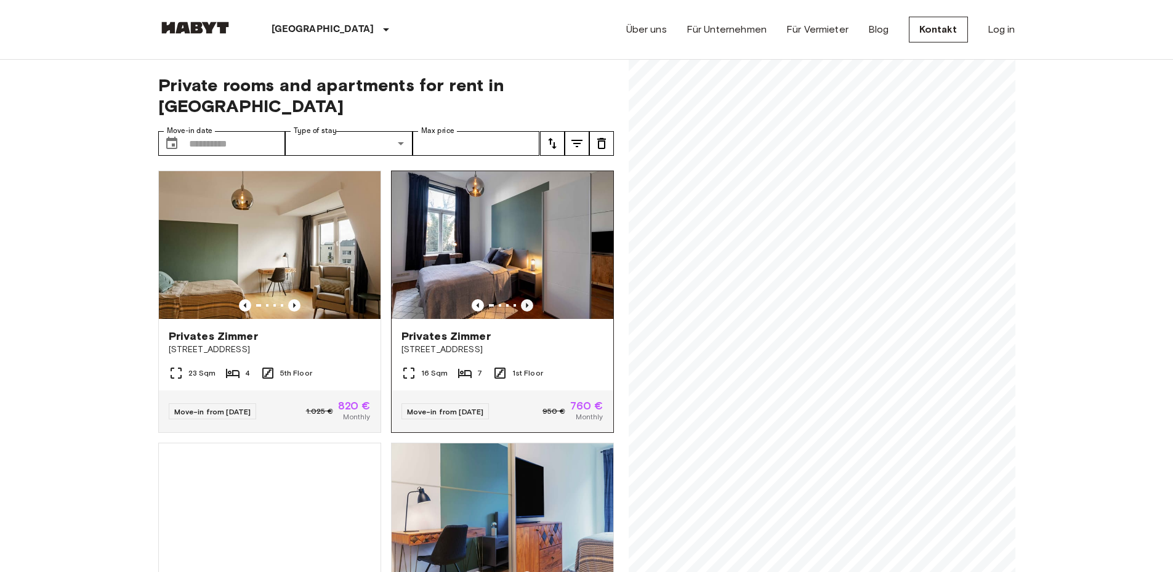
click at [521, 299] on icon "Previous image" at bounding box center [527, 305] width 12 height 12
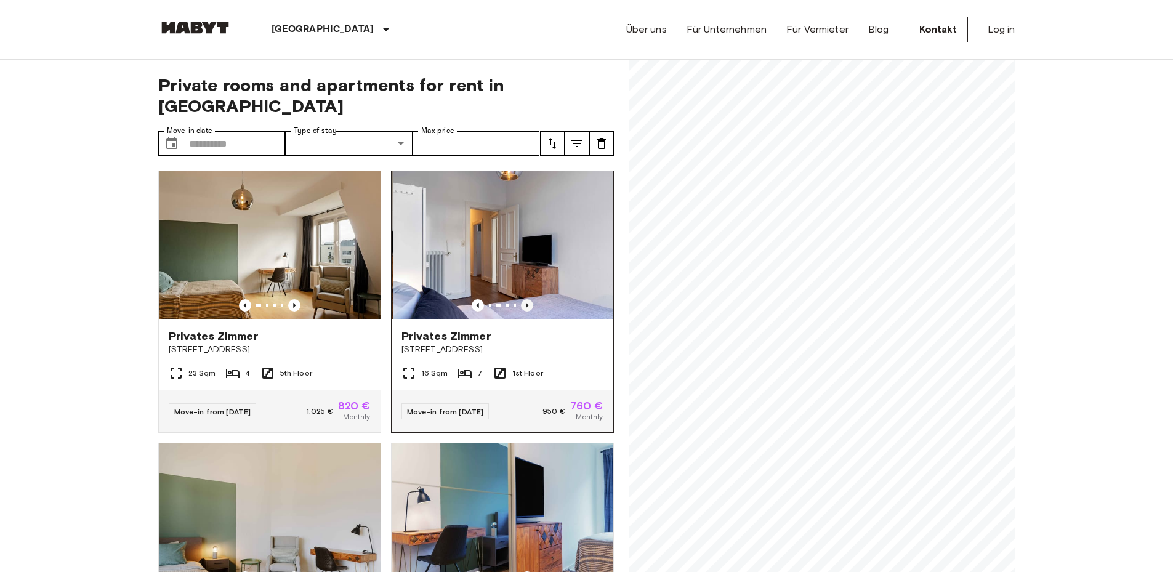
click at [521, 299] on icon "Previous image" at bounding box center [527, 305] width 12 height 12
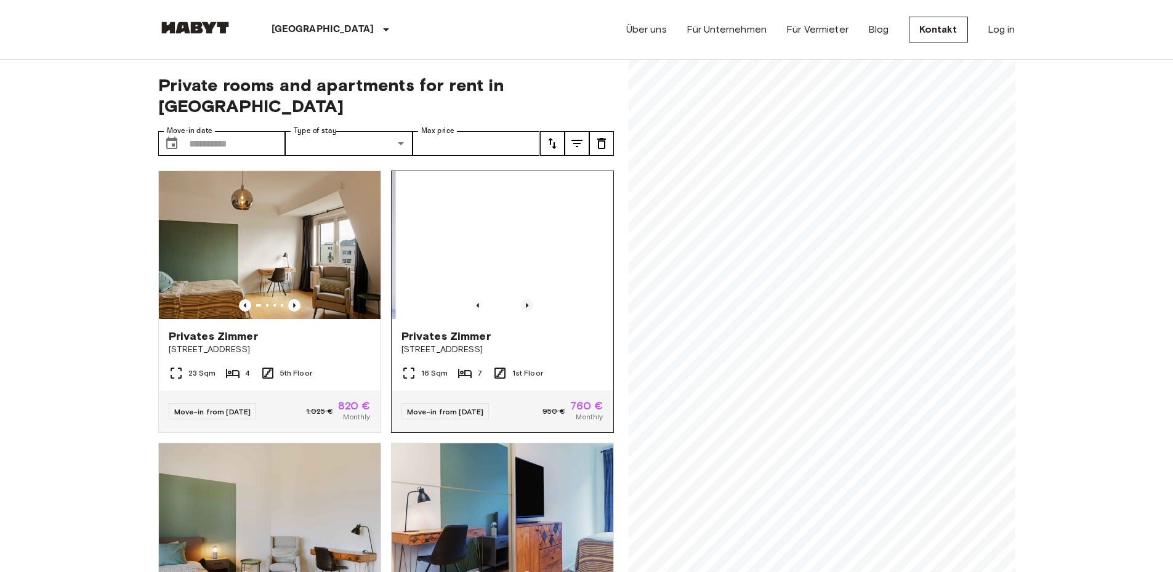
click at [521, 299] on icon "Previous image" at bounding box center [527, 305] width 12 height 12
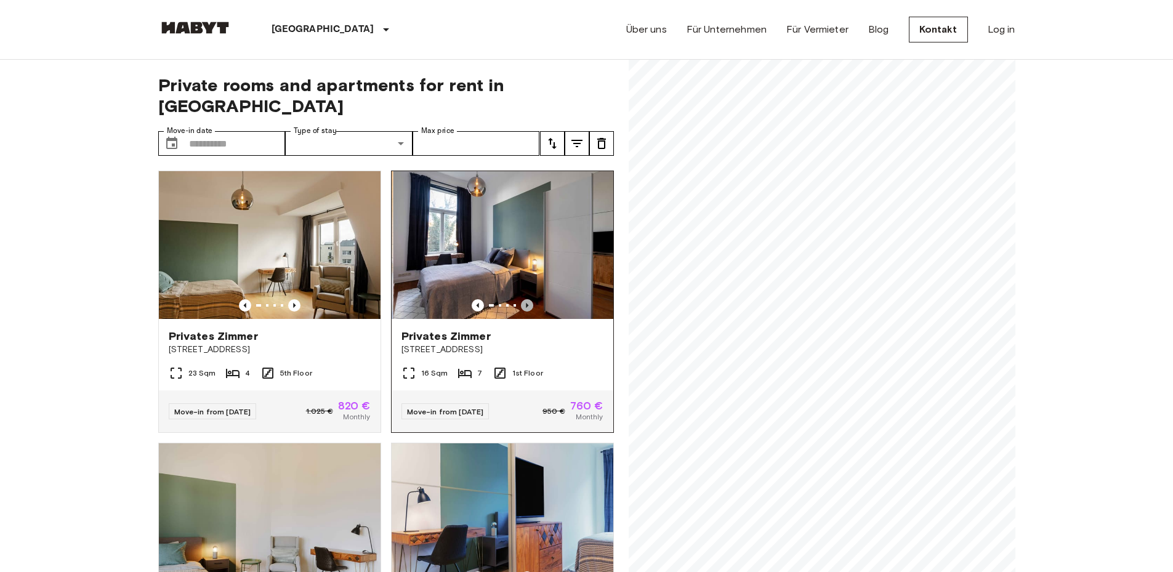
click at [521, 299] on icon "Previous image" at bounding box center [527, 305] width 12 height 12
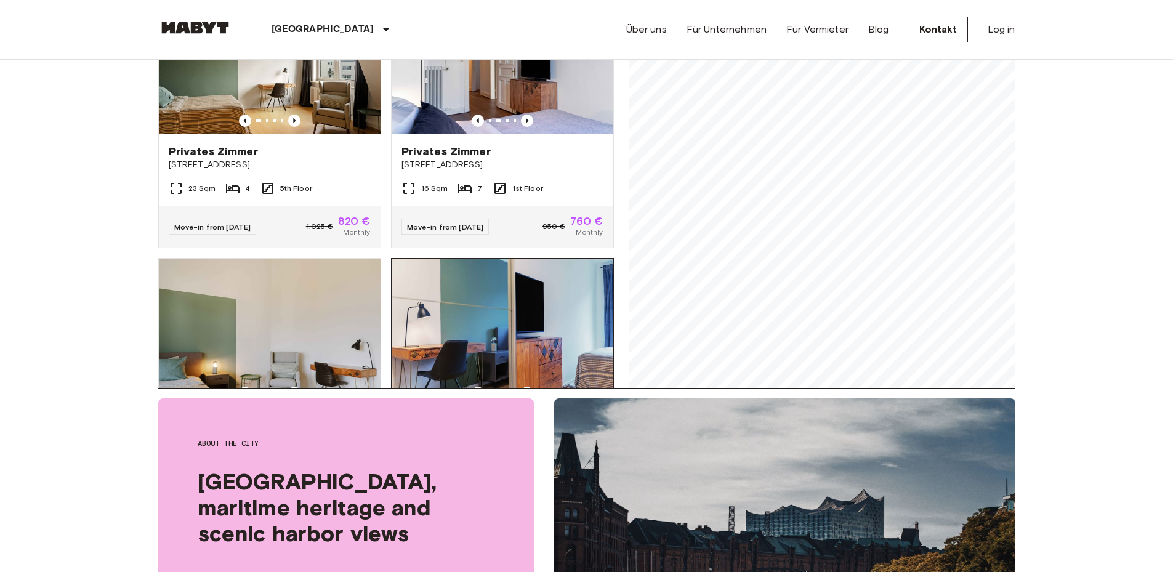
scroll to position [123, 0]
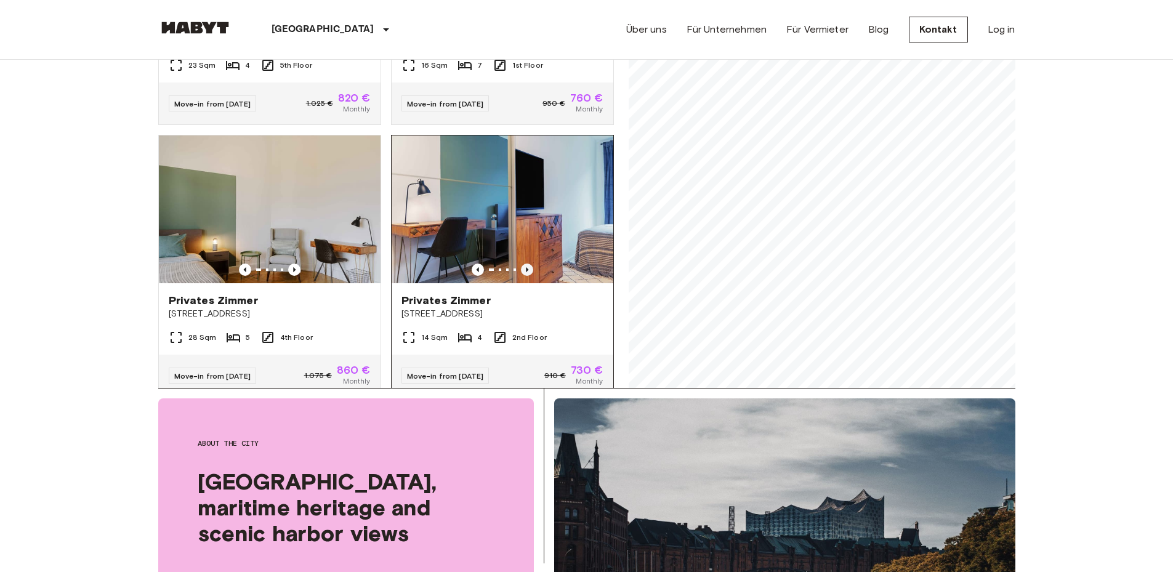
click at [521, 263] on icon "Previous image" at bounding box center [527, 269] width 12 height 12
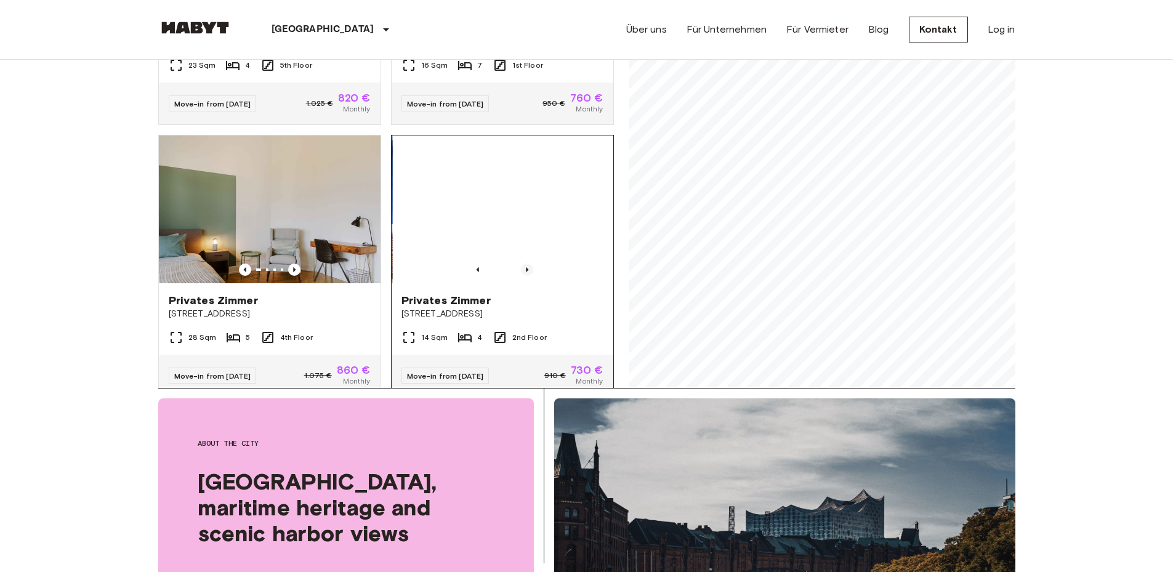
click at [521, 263] on icon "Previous image" at bounding box center [527, 269] width 12 height 12
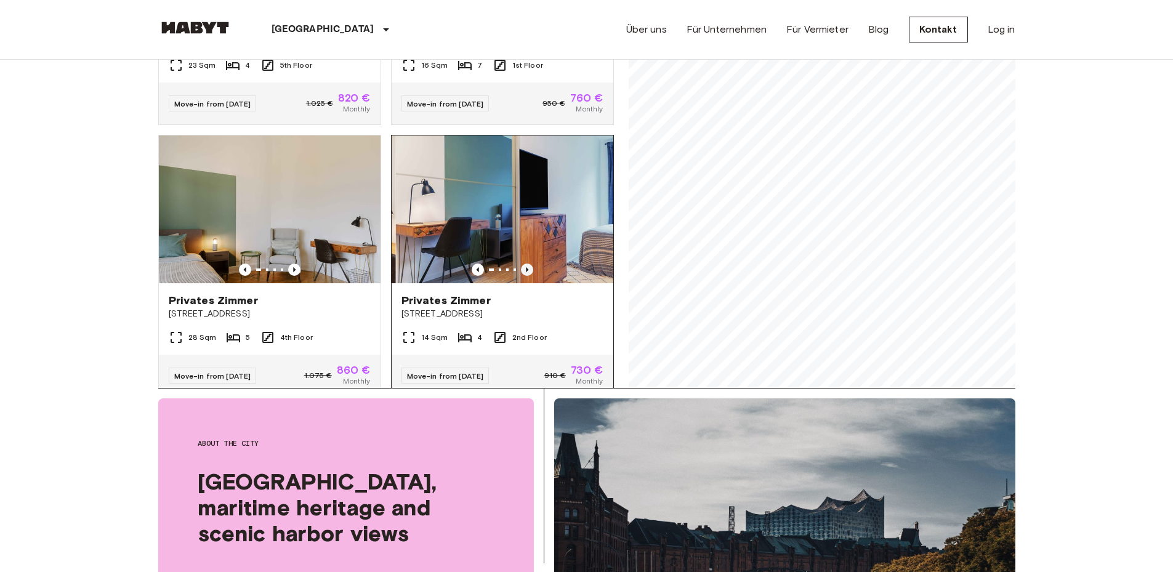
click at [521, 263] on icon "Previous image" at bounding box center [527, 269] width 12 height 12
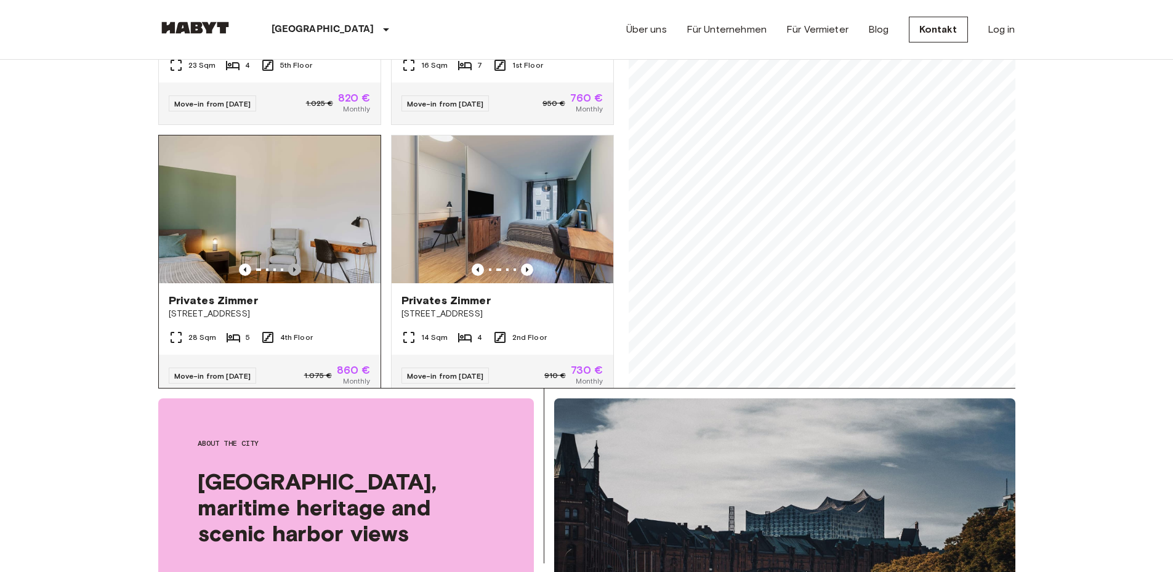
click at [288, 263] on icon "Previous image" at bounding box center [294, 269] width 12 height 12
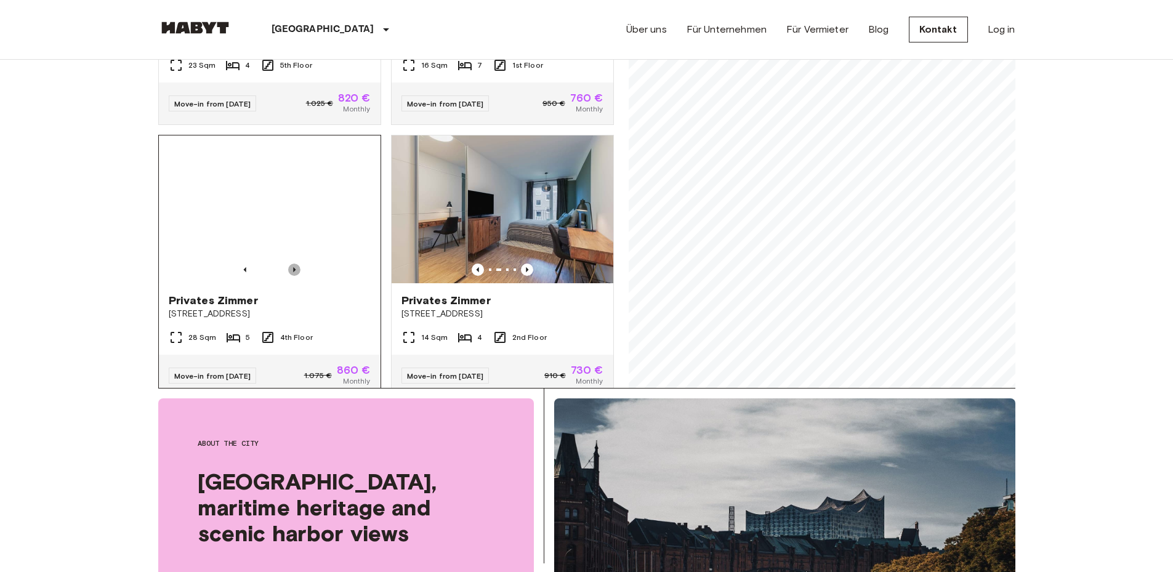
click at [288, 263] on icon "Previous image" at bounding box center [294, 269] width 12 height 12
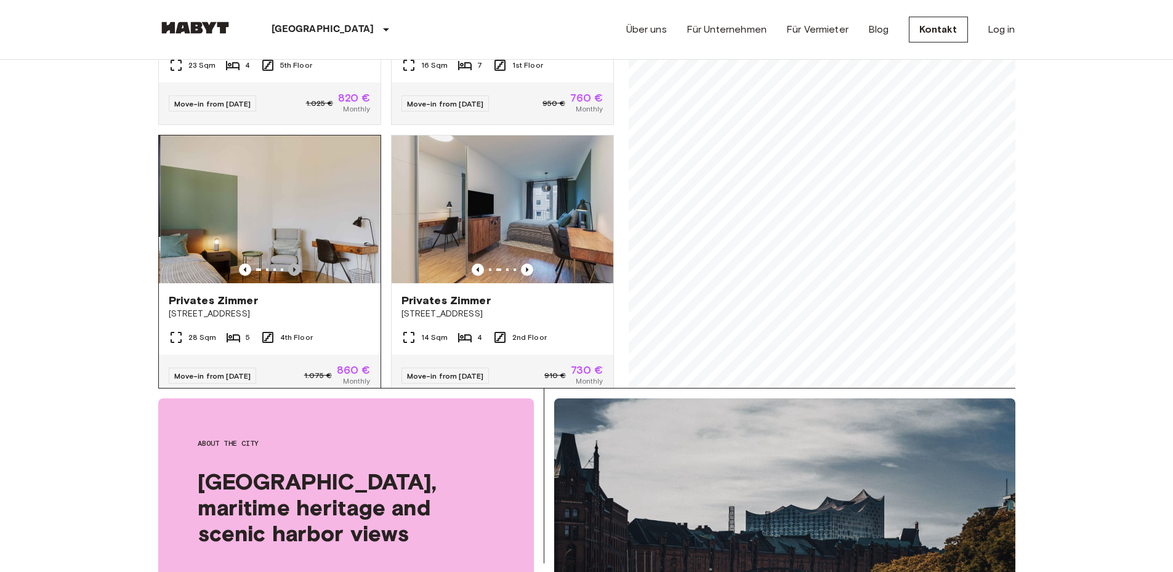
click at [288, 263] on icon "Previous image" at bounding box center [294, 269] width 12 height 12
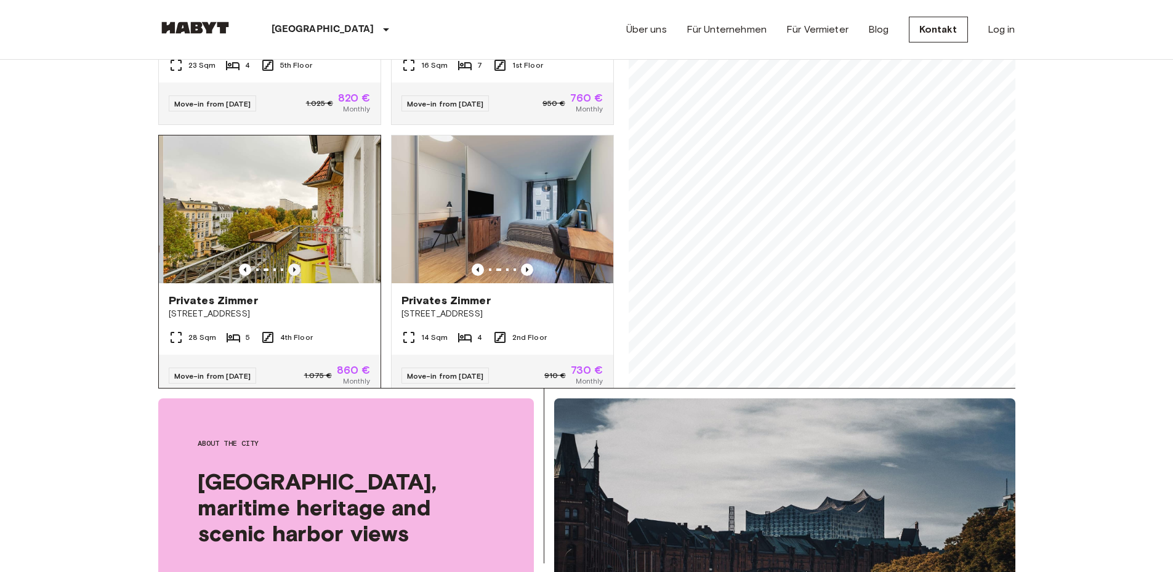
click at [288, 263] on icon "Previous image" at bounding box center [294, 269] width 12 height 12
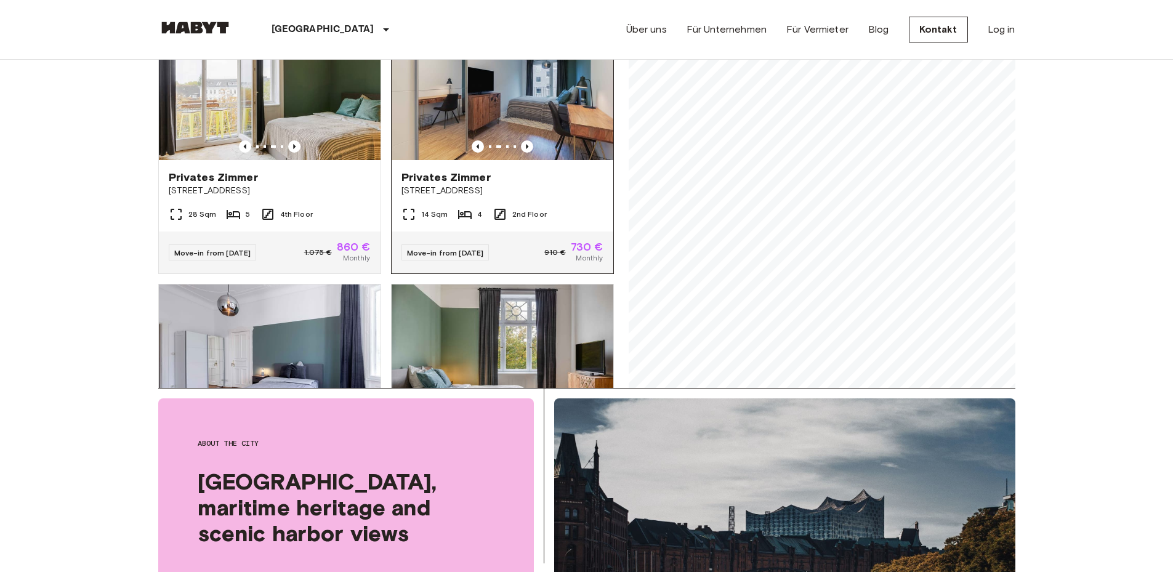
scroll to position [369, 0]
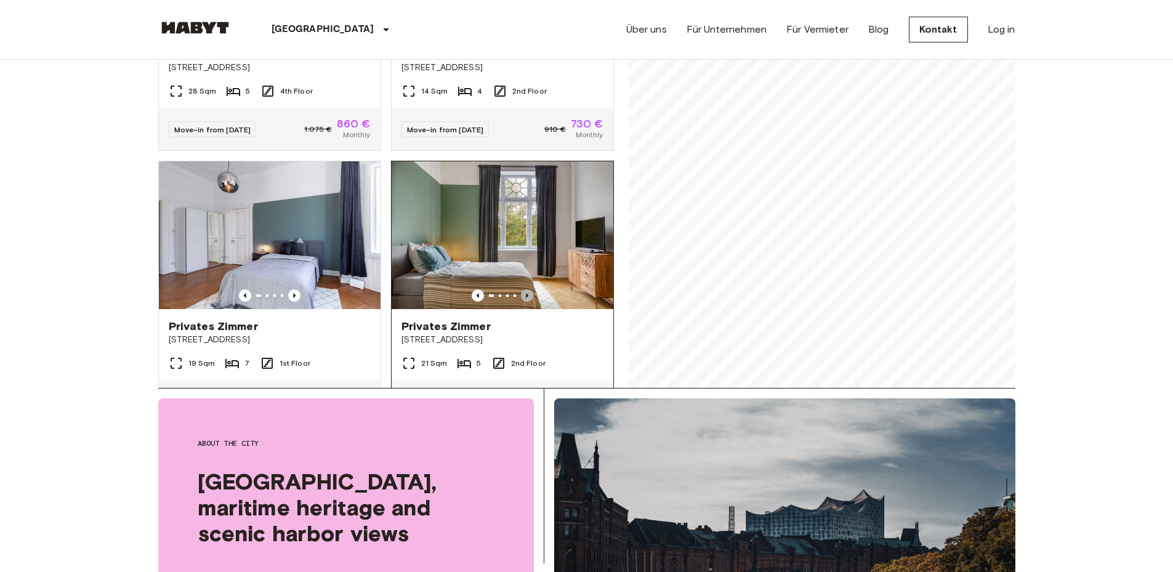
click at [524, 289] on icon "Previous image" at bounding box center [527, 295] width 12 height 12
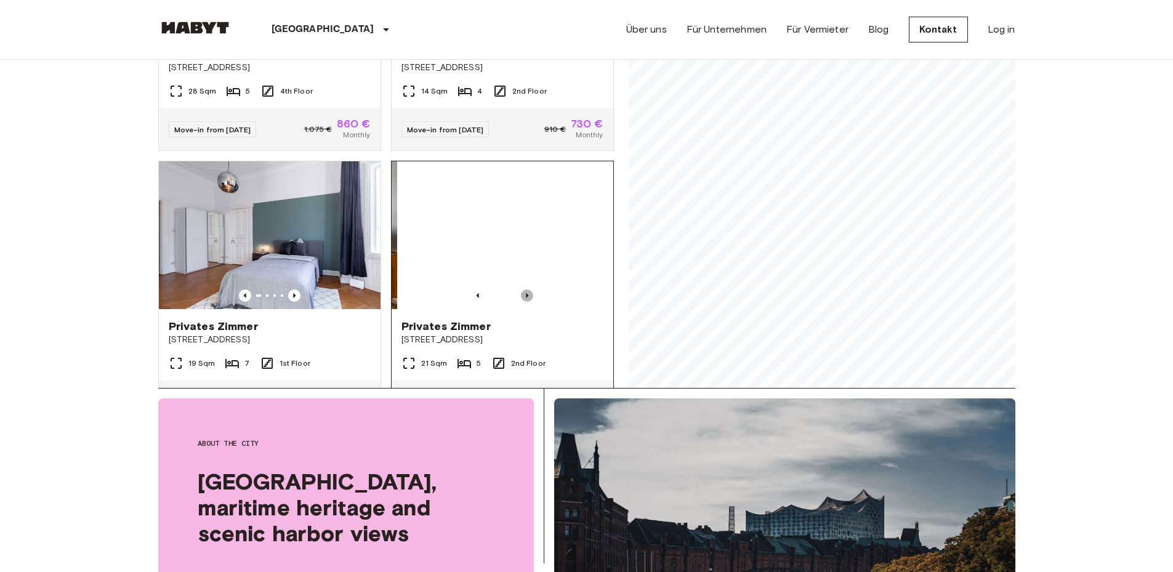
click at [524, 289] on icon "Previous image" at bounding box center [527, 295] width 12 height 12
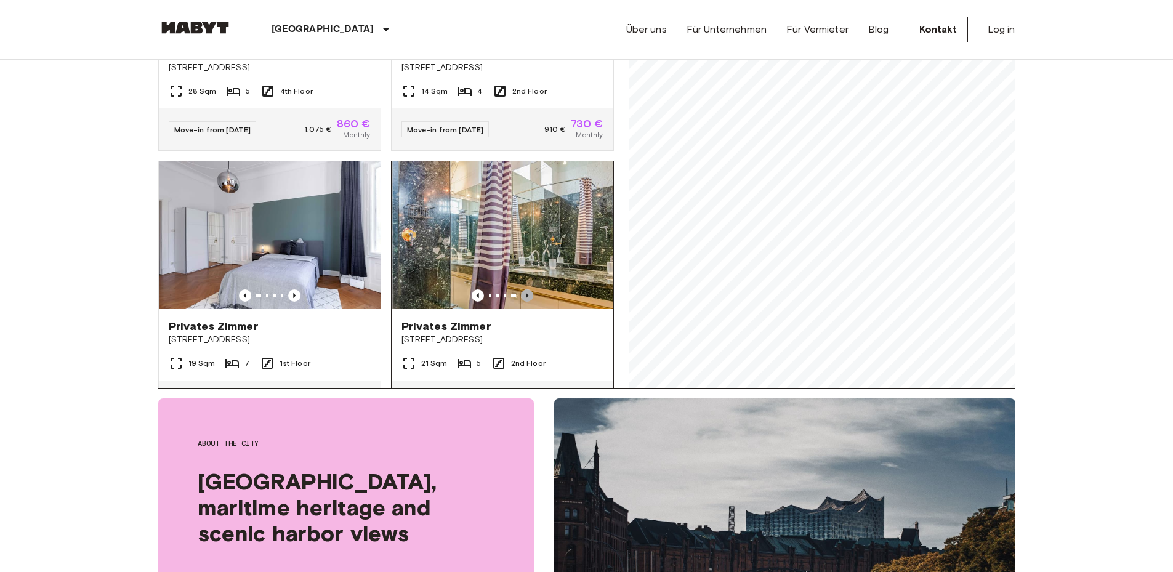
click at [524, 289] on icon "Previous image" at bounding box center [527, 295] width 12 height 12
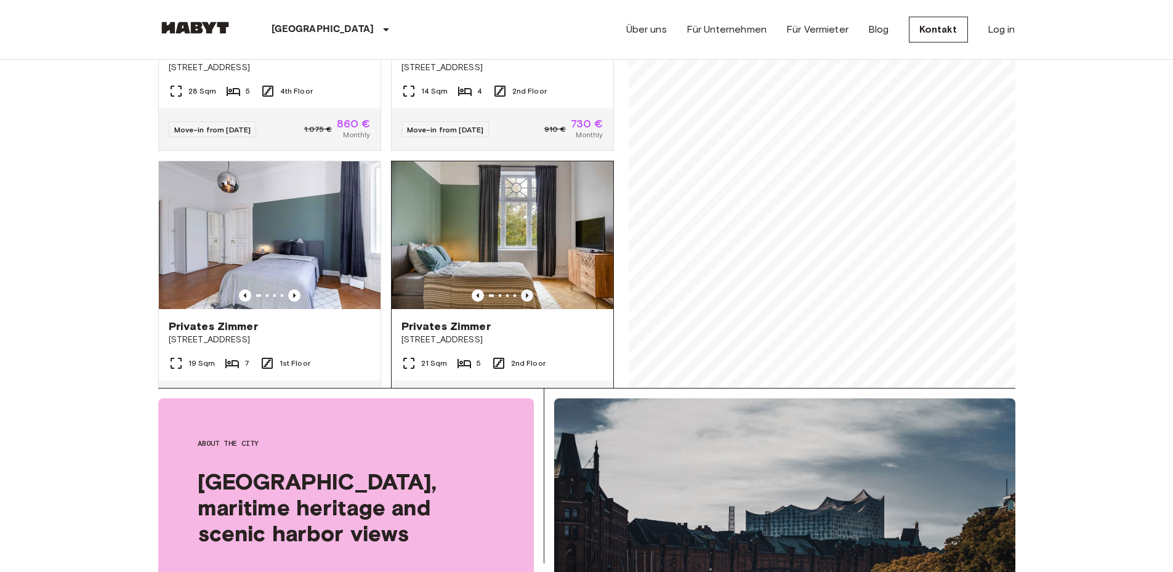
click at [524, 289] on icon "Previous image" at bounding box center [527, 295] width 12 height 12
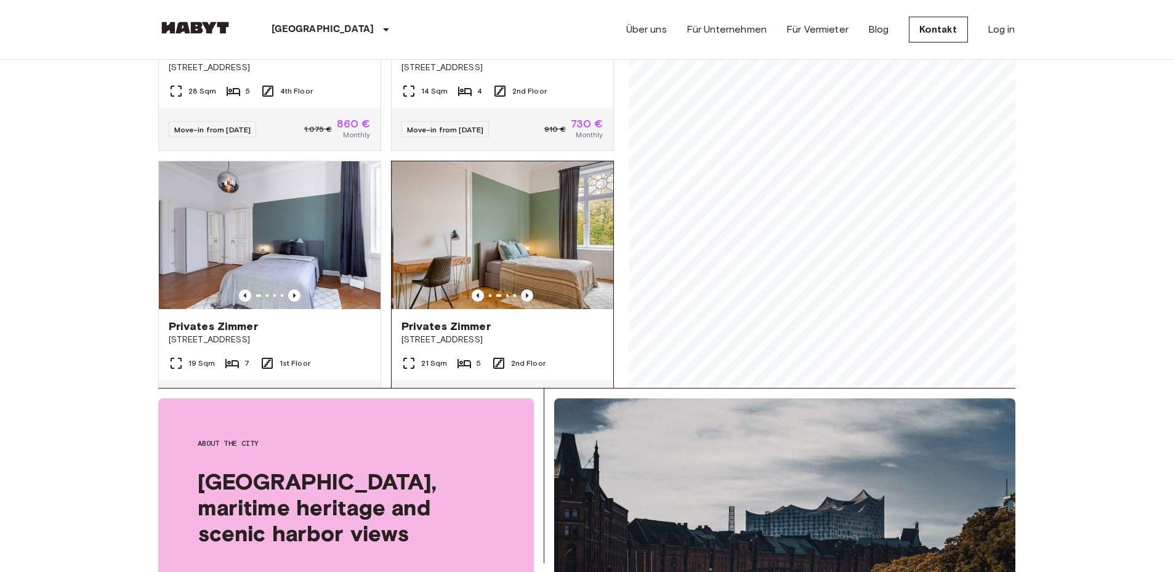
scroll to position [431, 0]
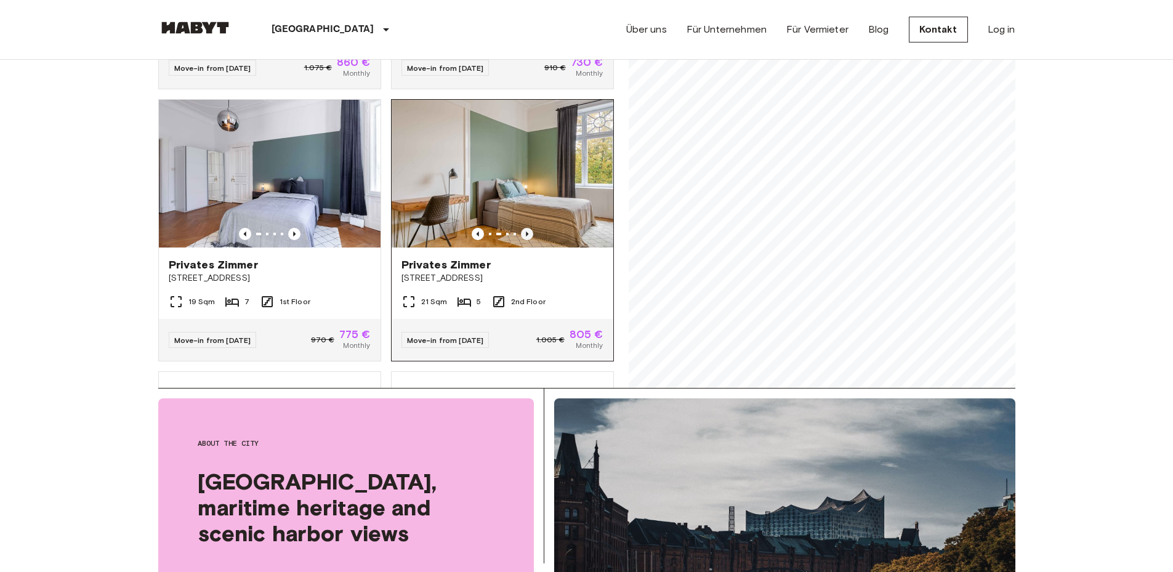
click at [521, 228] on icon "Previous image" at bounding box center [527, 234] width 12 height 12
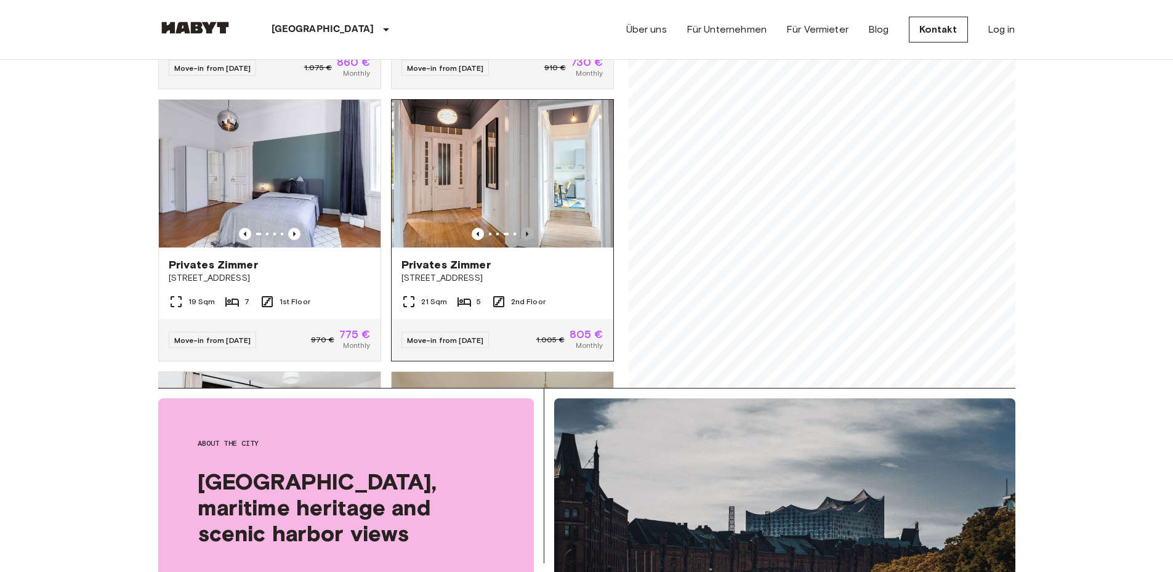
click at [521, 228] on icon "Previous image" at bounding box center [527, 234] width 12 height 12
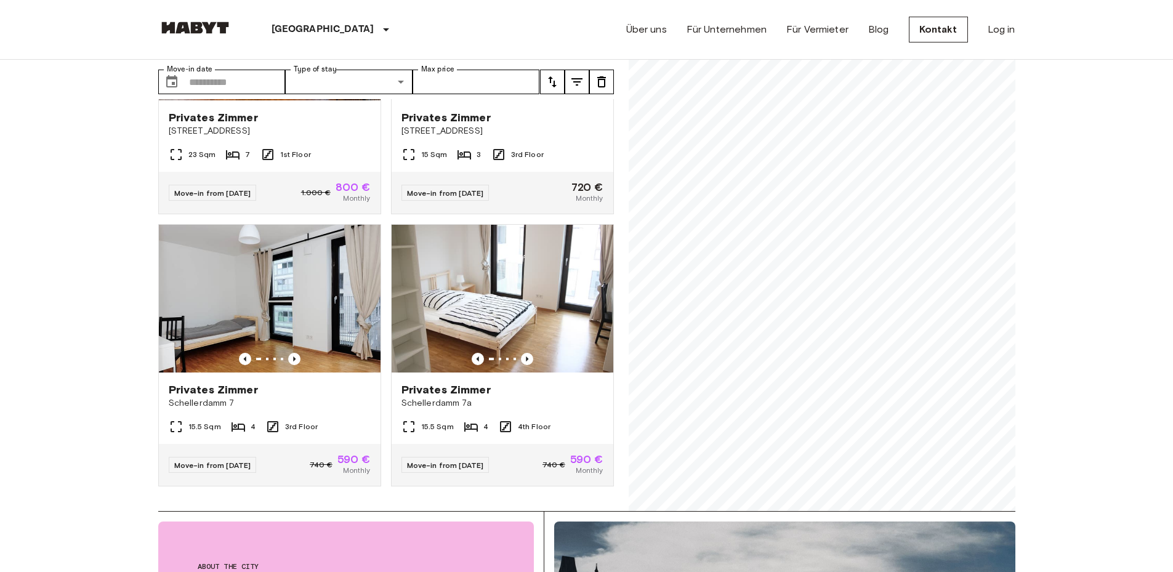
scroll to position [0, 0]
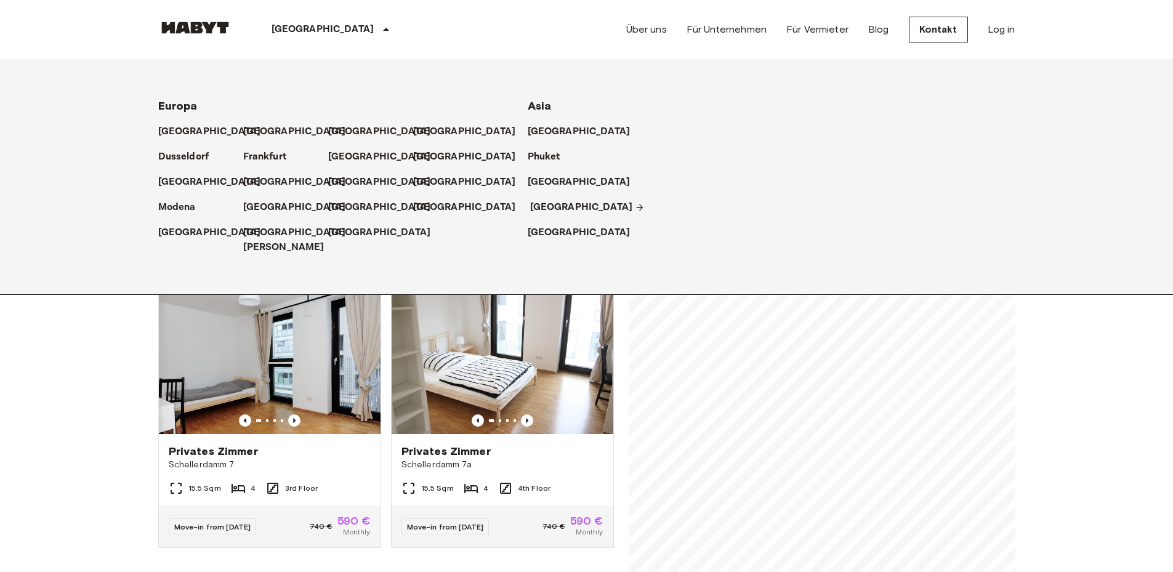
click at [552, 206] on p "[GEOGRAPHIC_DATA]" at bounding box center [581, 207] width 103 height 15
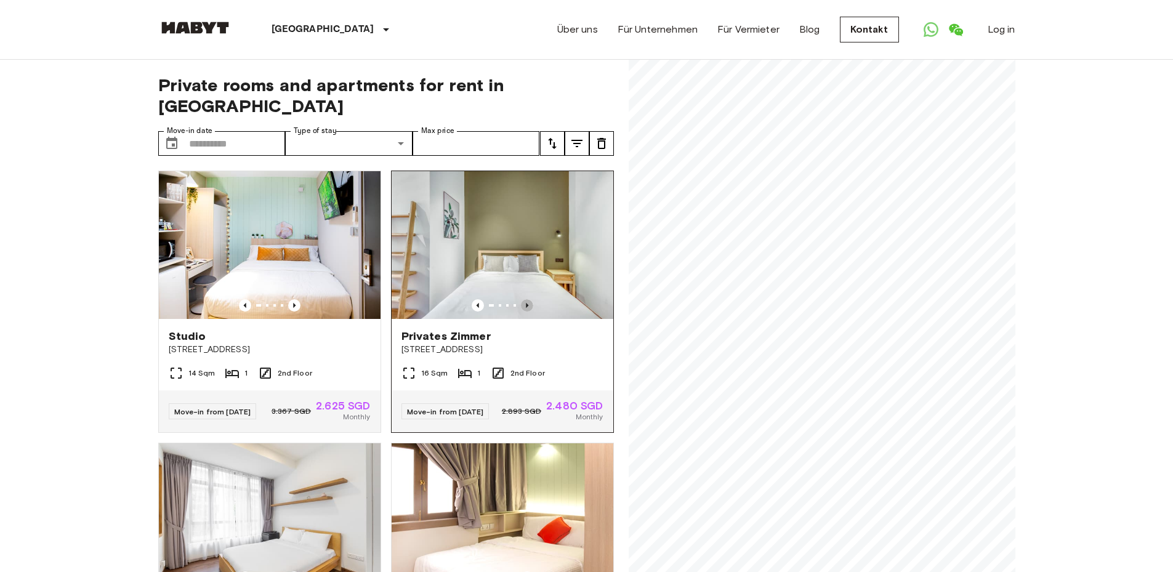
click at [521, 299] on icon "Previous image" at bounding box center [527, 305] width 12 height 12
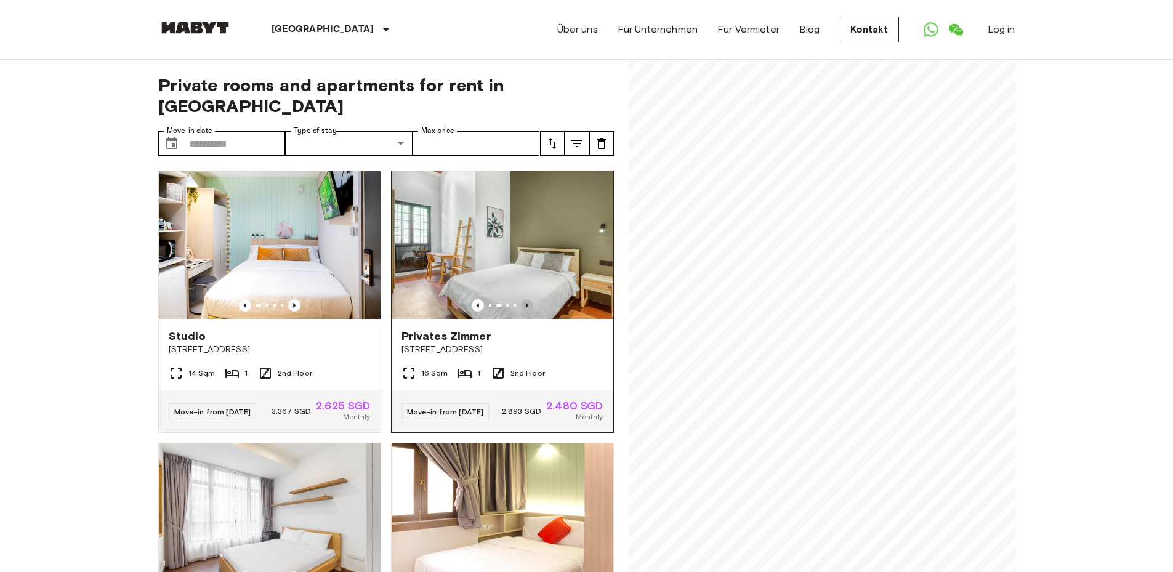
click at [521, 299] on icon "Previous image" at bounding box center [527, 305] width 12 height 12
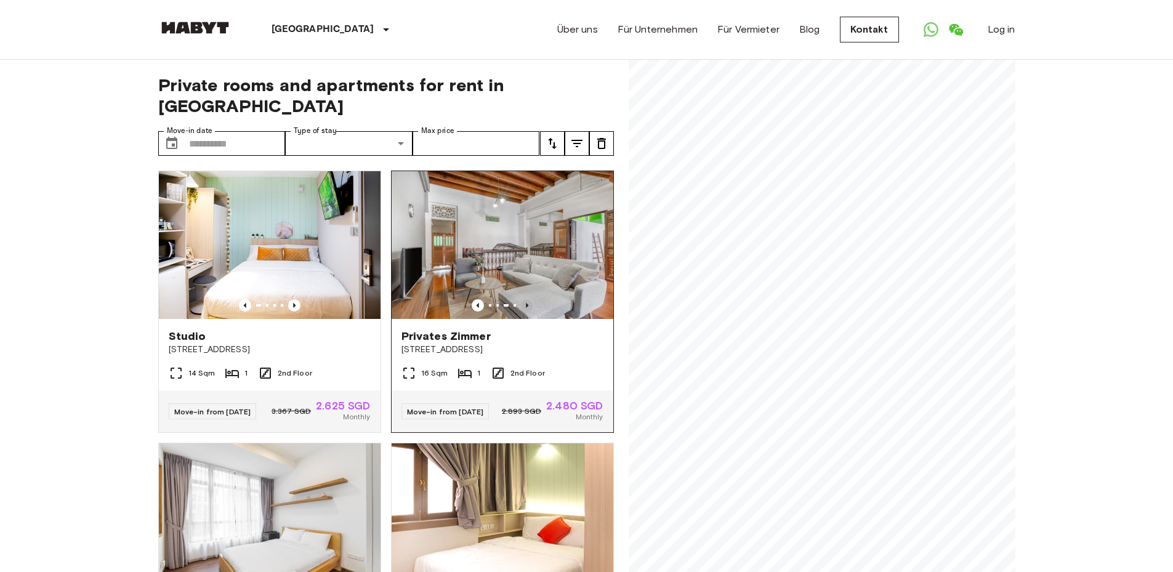
click at [521, 299] on icon "Previous image" at bounding box center [527, 305] width 12 height 12
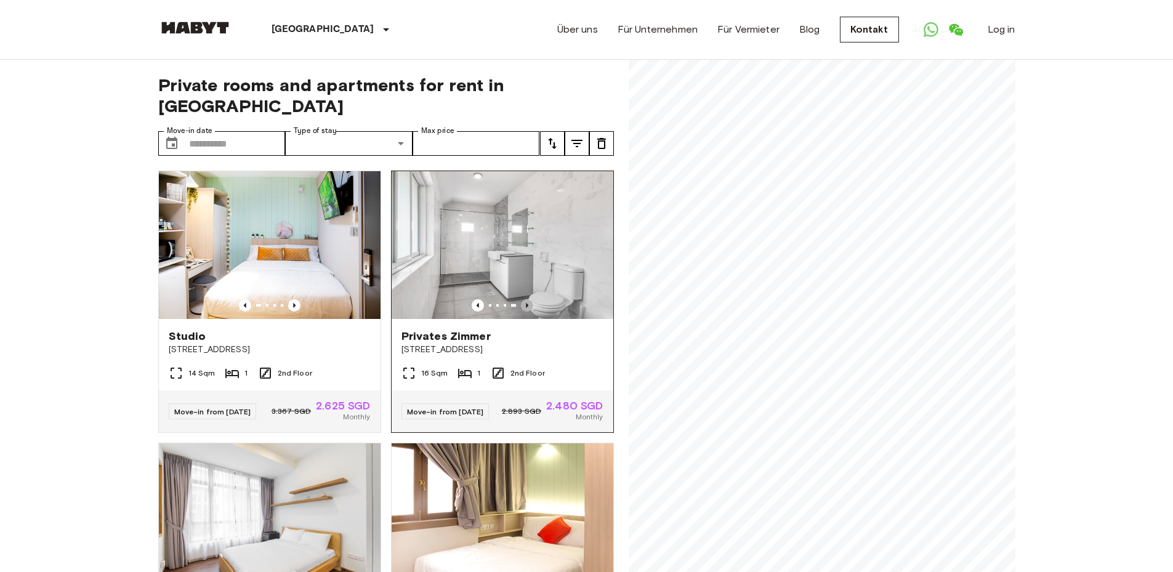
click at [521, 299] on icon "Previous image" at bounding box center [527, 305] width 12 height 12
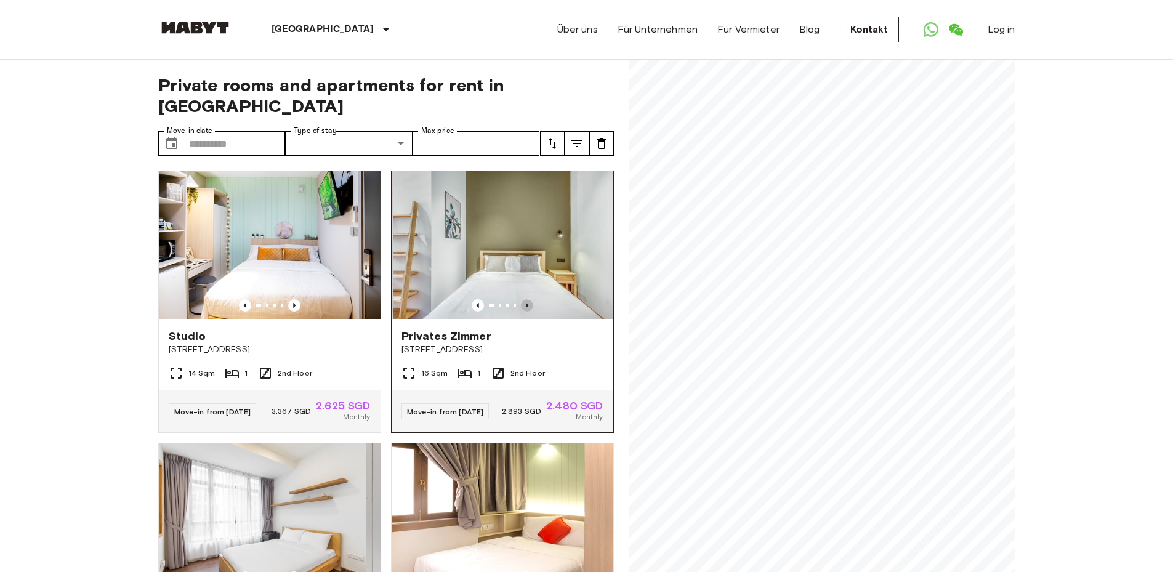
click at [521, 299] on icon "Previous image" at bounding box center [527, 305] width 12 height 12
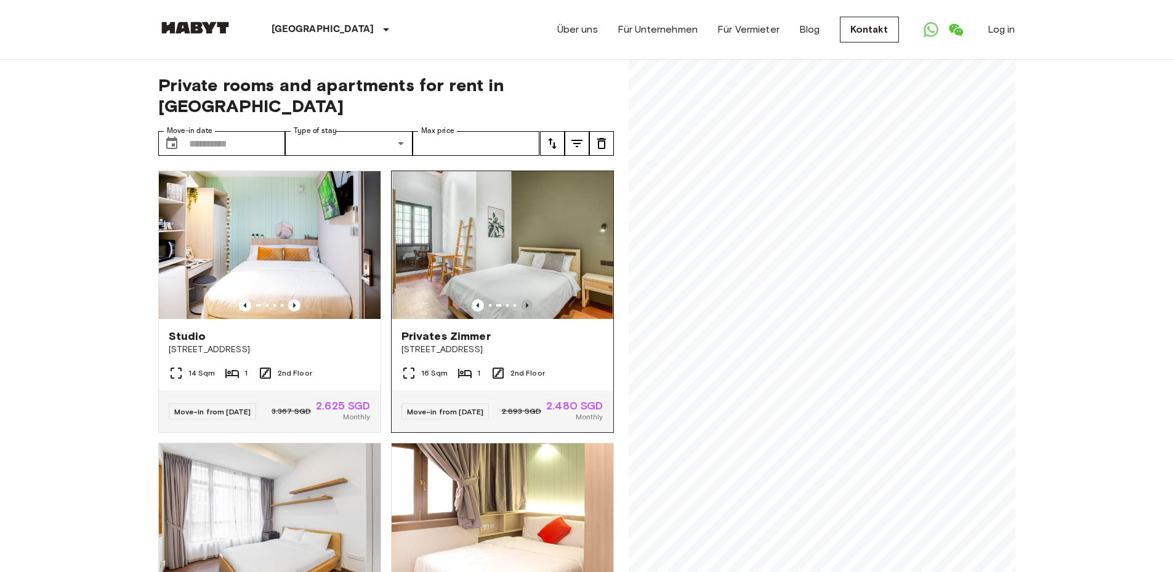
click at [521, 299] on icon "Previous image" at bounding box center [527, 305] width 12 height 12
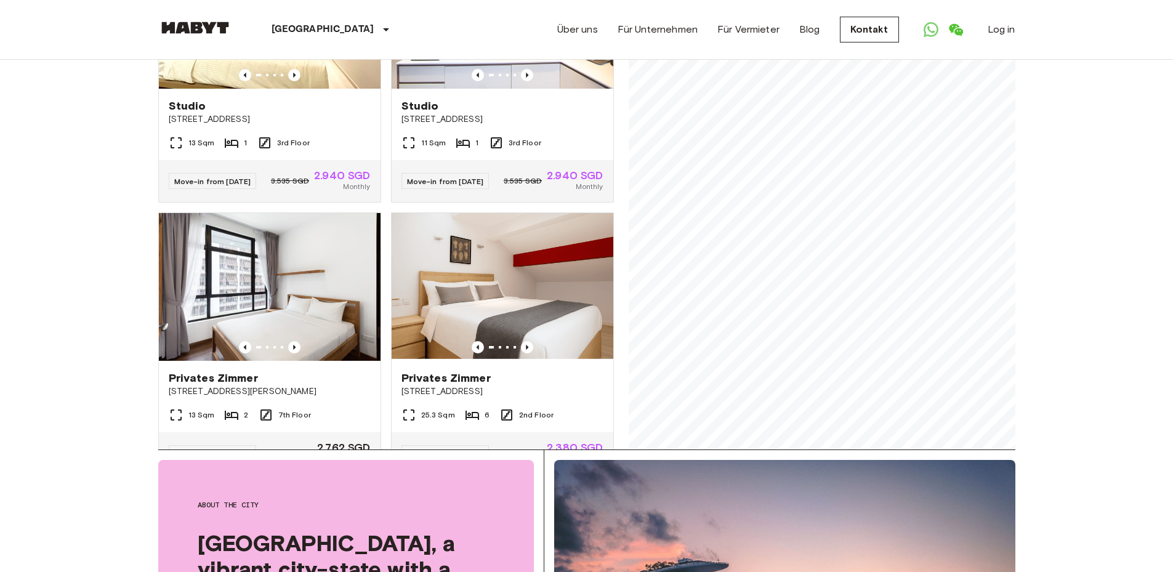
scroll to position [985, 0]
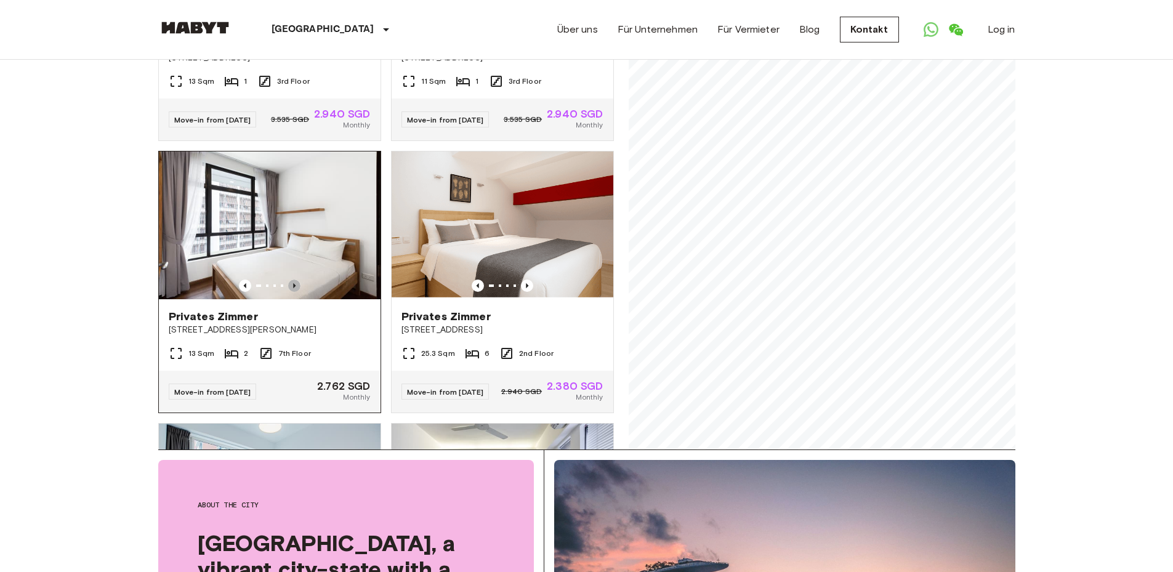
click at [293, 288] on icon "Previous image" at bounding box center [294, 285] width 2 height 5
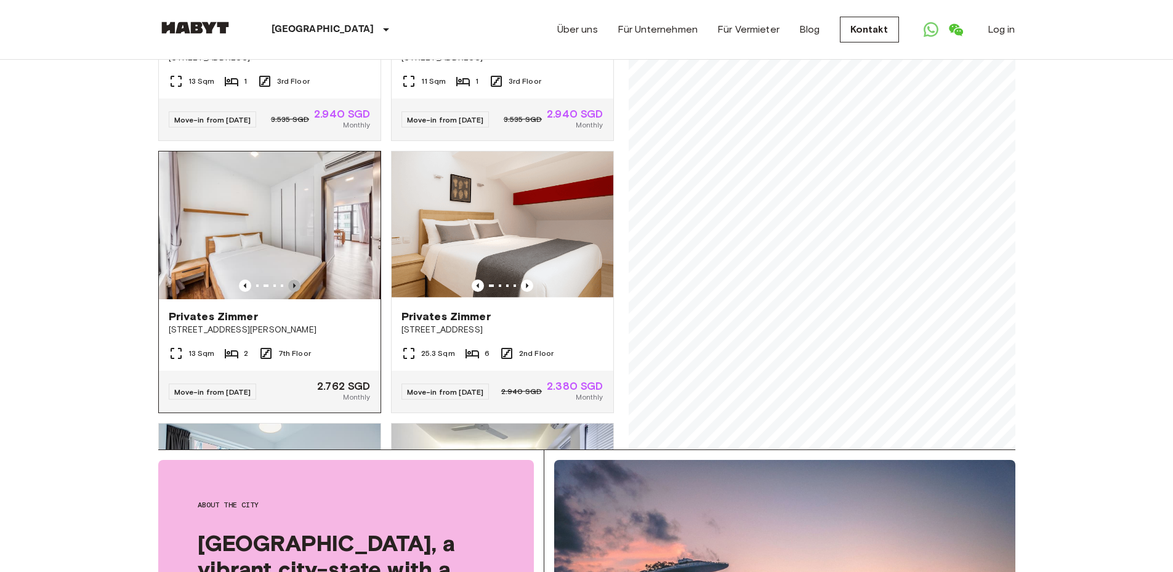
click at [293, 288] on icon "Previous image" at bounding box center [294, 285] width 2 height 5
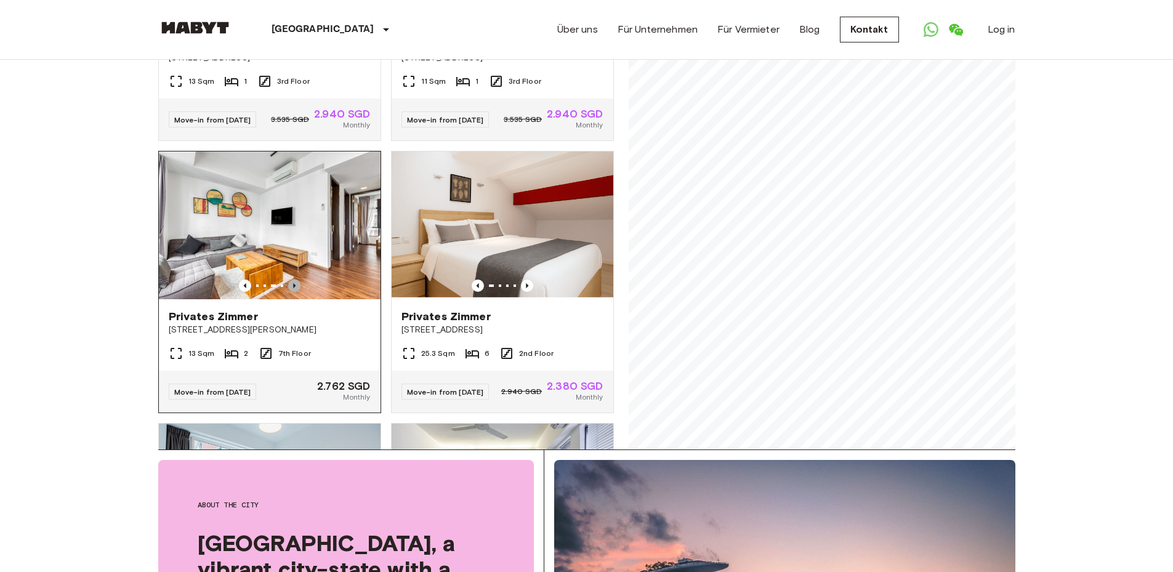
click at [293, 288] on icon "Previous image" at bounding box center [294, 285] width 2 height 5
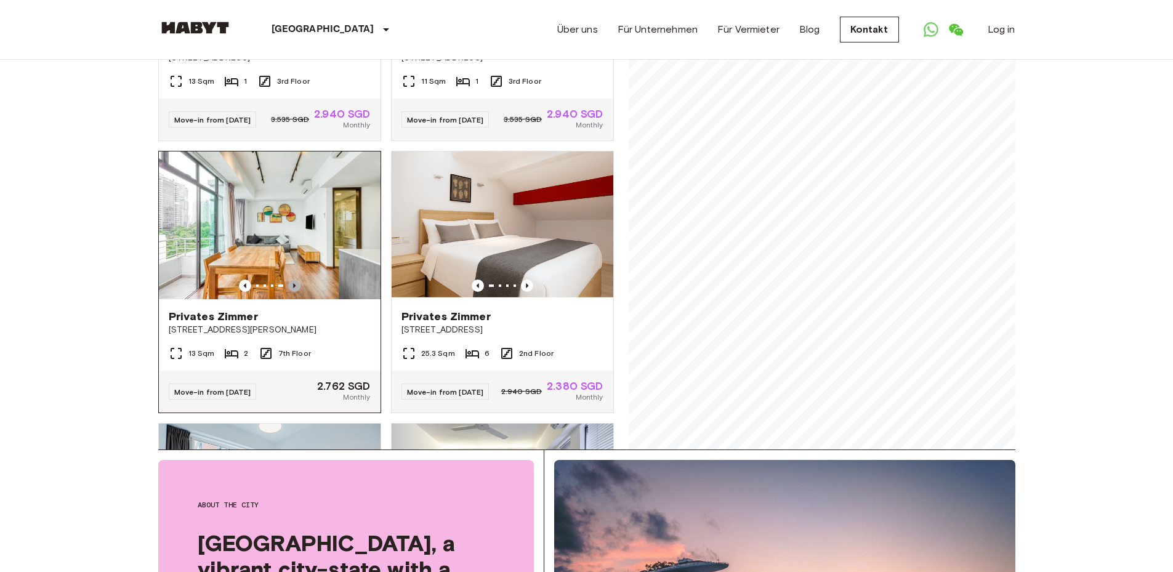
click at [293, 288] on icon "Previous image" at bounding box center [294, 285] width 2 height 5
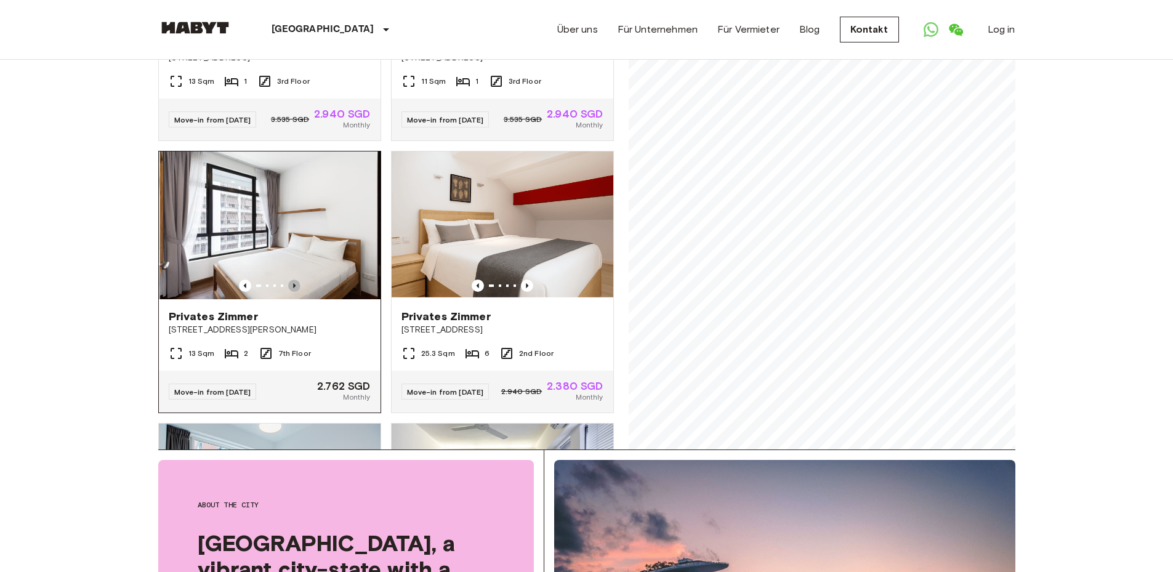
click at [293, 288] on icon "Previous image" at bounding box center [294, 285] width 2 height 5
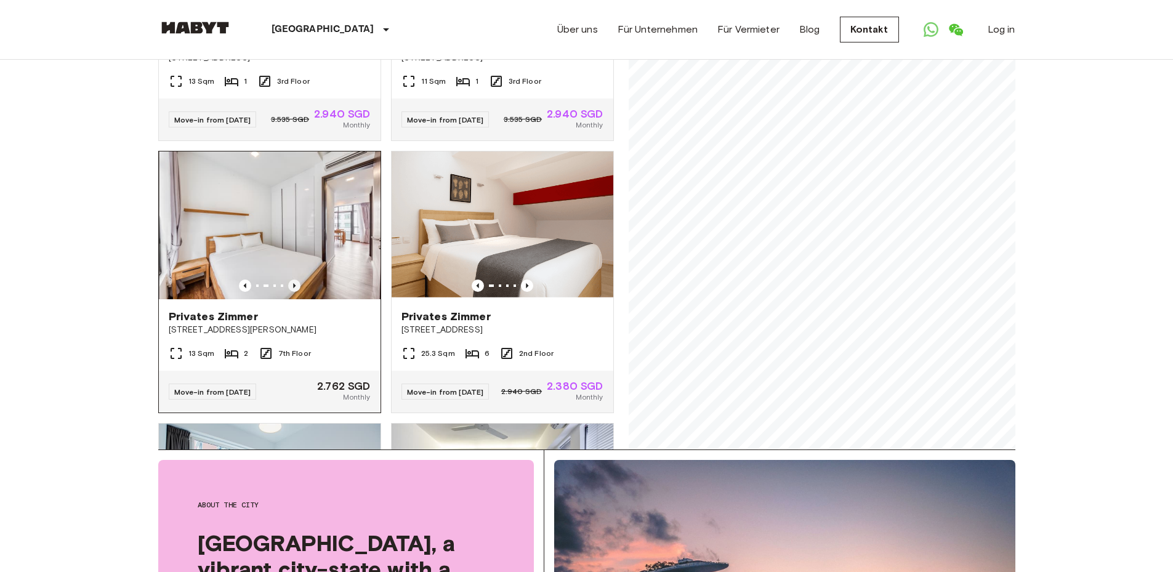
click at [293, 288] on icon "Previous image" at bounding box center [294, 285] width 2 height 5
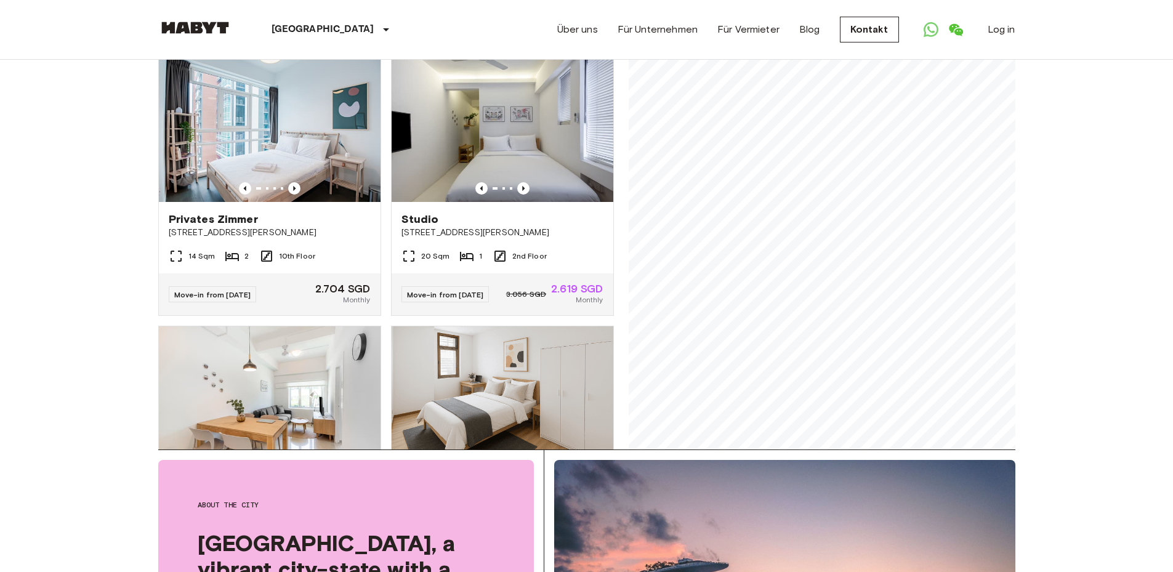
scroll to position [2452, 0]
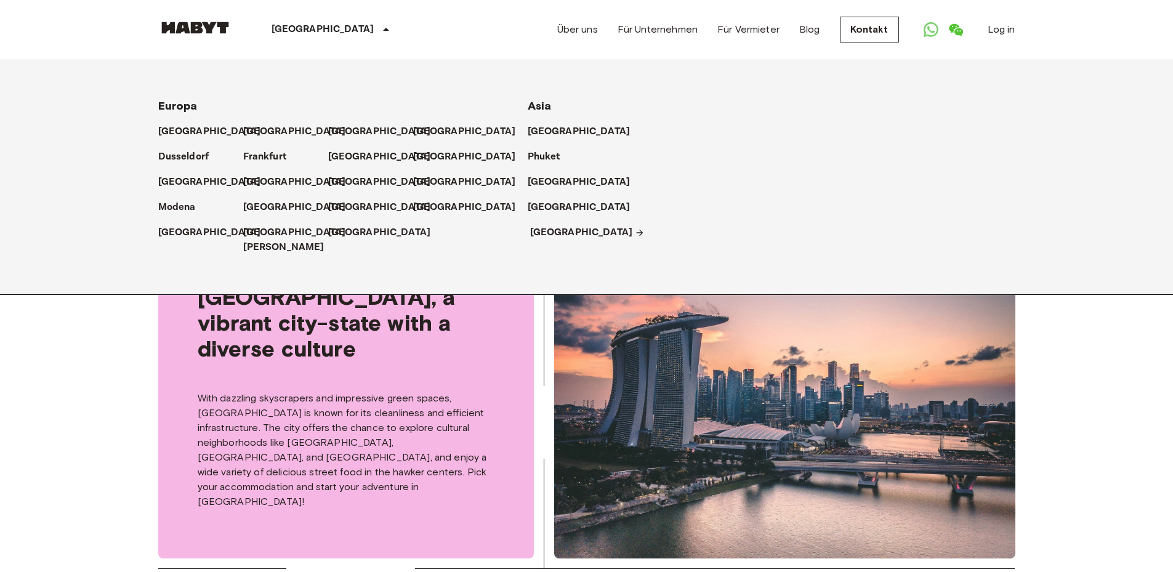
click at [546, 231] on p "[GEOGRAPHIC_DATA]" at bounding box center [581, 232] width 103 height 15
